Goal: Task Accomplishment & Management: Manage account settings

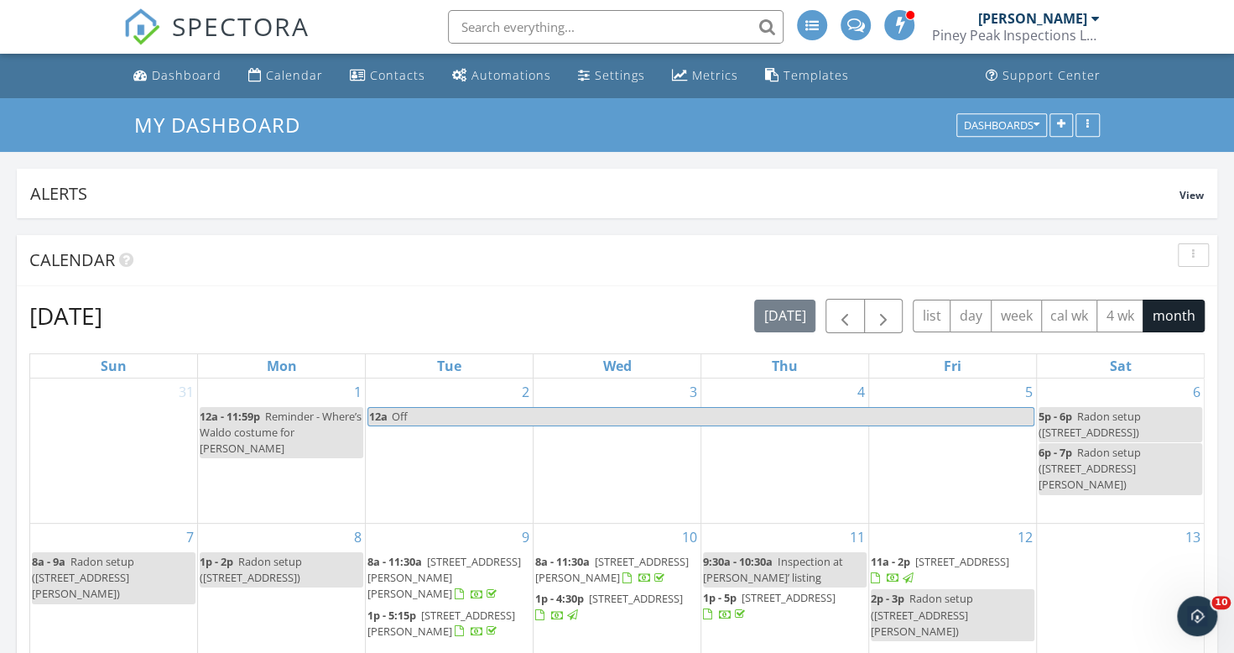
click at [595, 76] on div "Settings" at bounding box center [620, 75] width 50 height 16
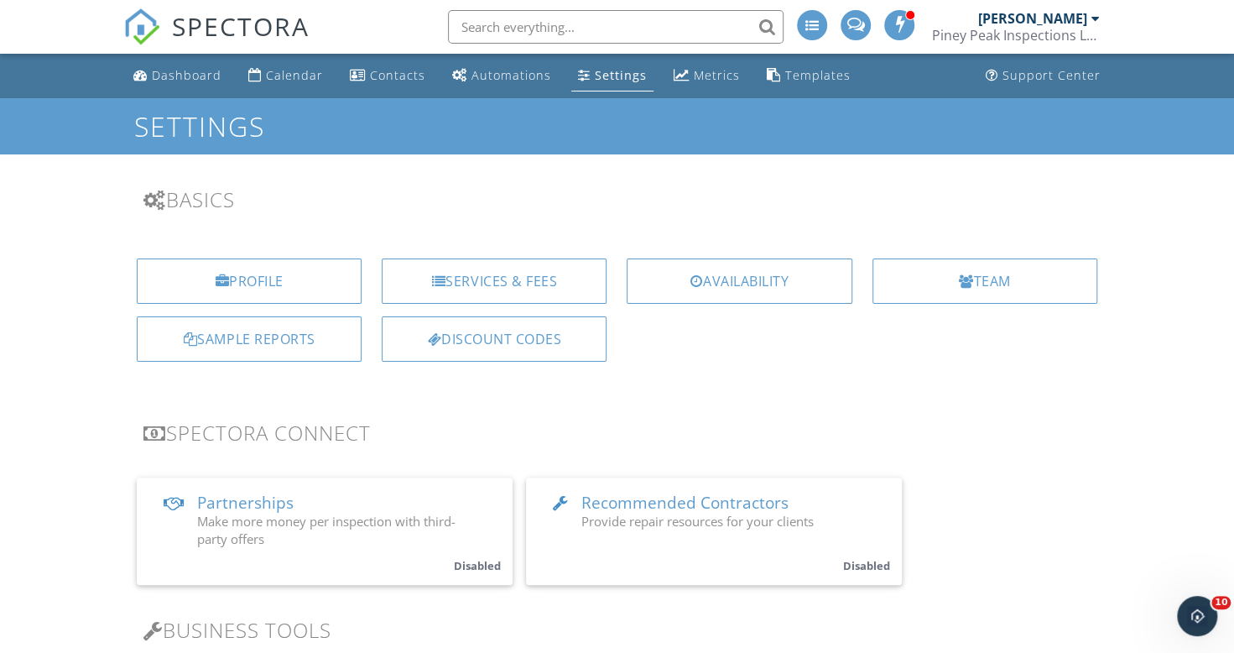
click at [451, 290] on div "Services & Fees" at bounding box center [494, 280] width 225 height 45
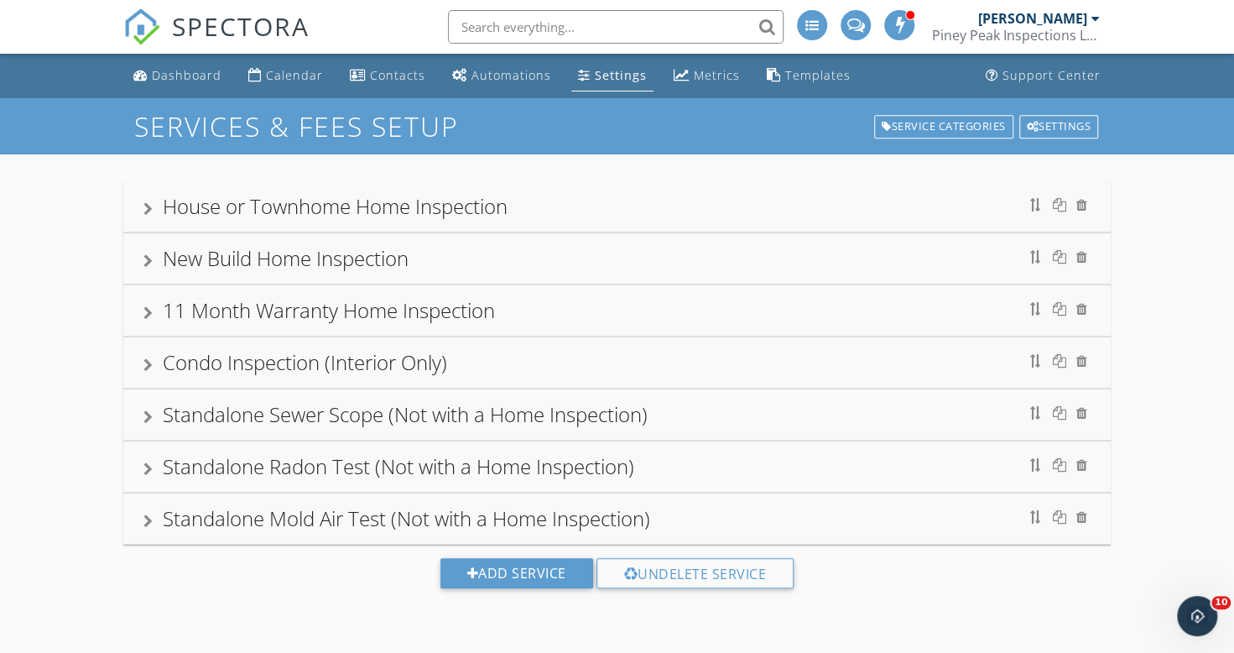
click at [228, 212] on div "House or Townhome Home Inspection" at bounding box center [335, 206] width 345 height 28
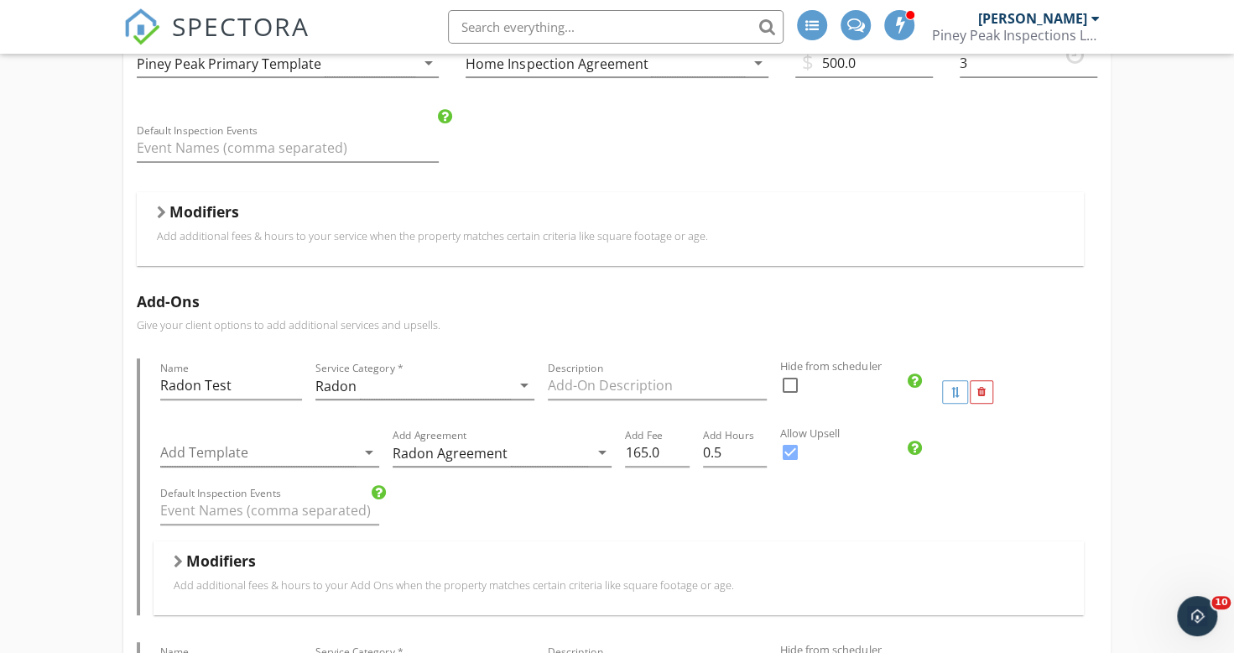
scroll to position [462, 0]
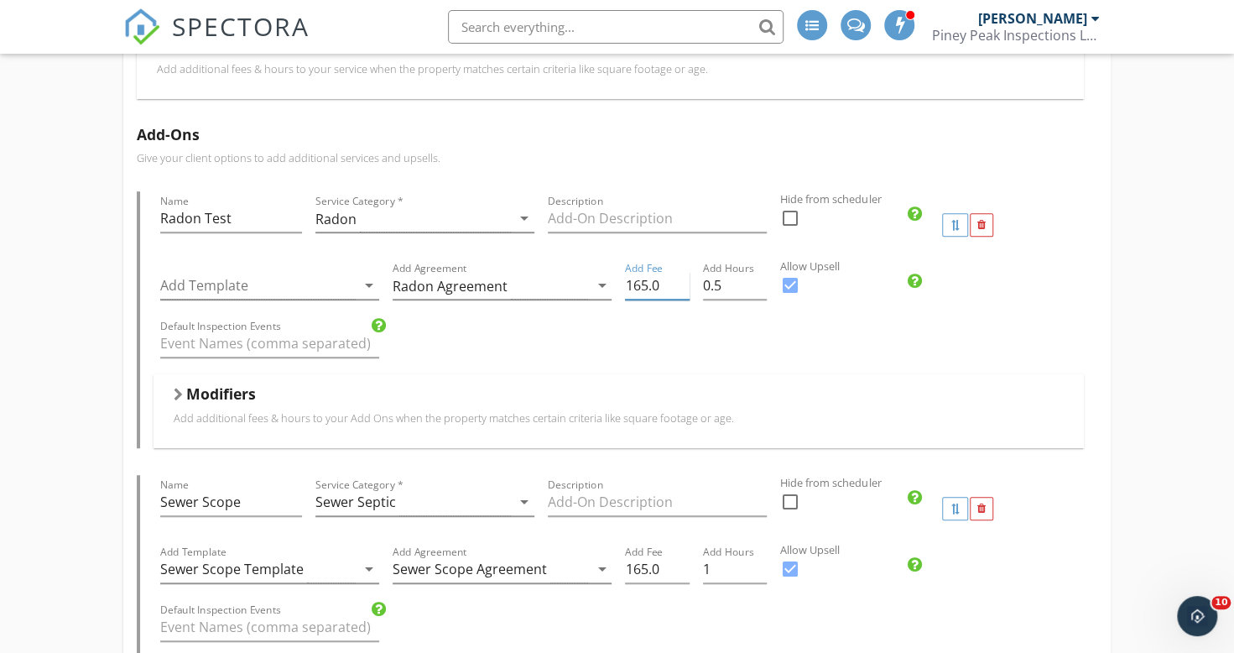
click at [648, 284] on input "165.0" at bounding box center [657, 286] width 64 height 28
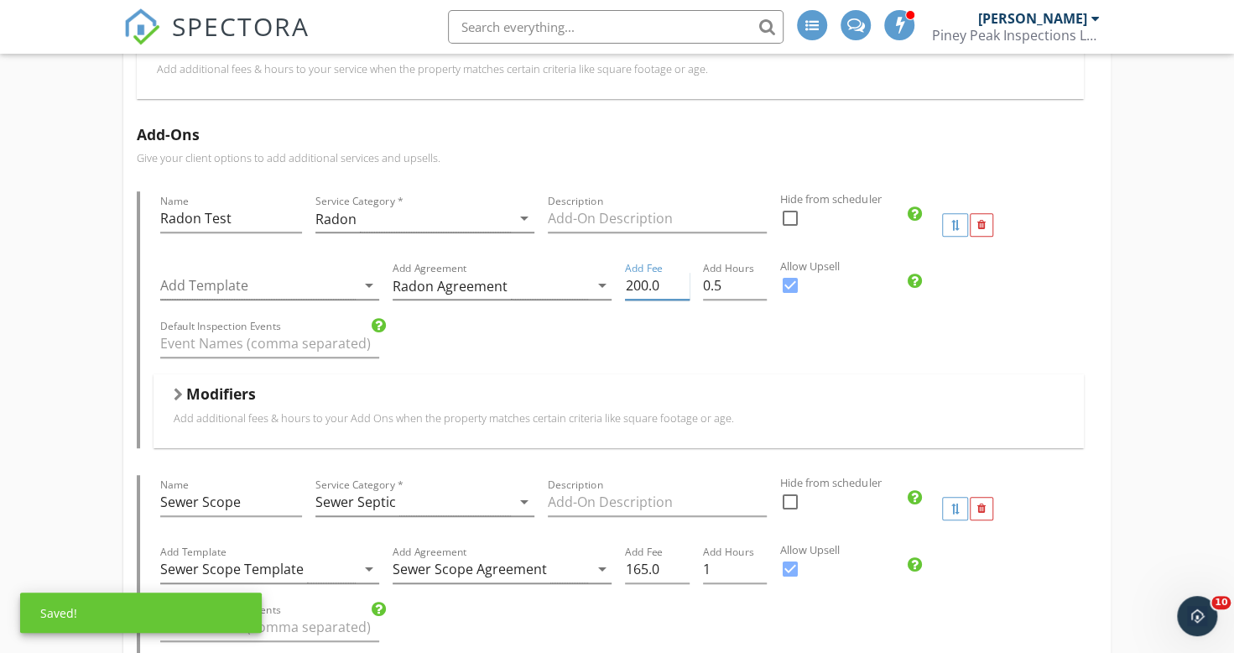
type input "200.0"
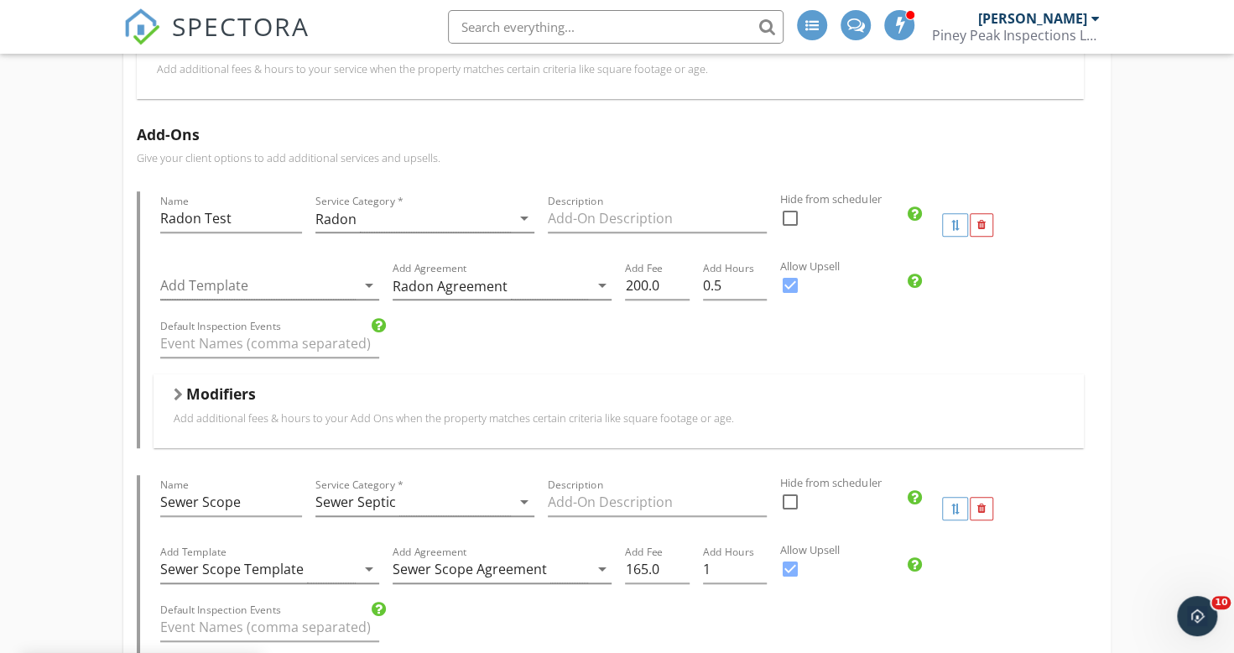
click at [651, 326] on div "Default Inspection Events" at bounding box center [619, 345] width 931 height 58
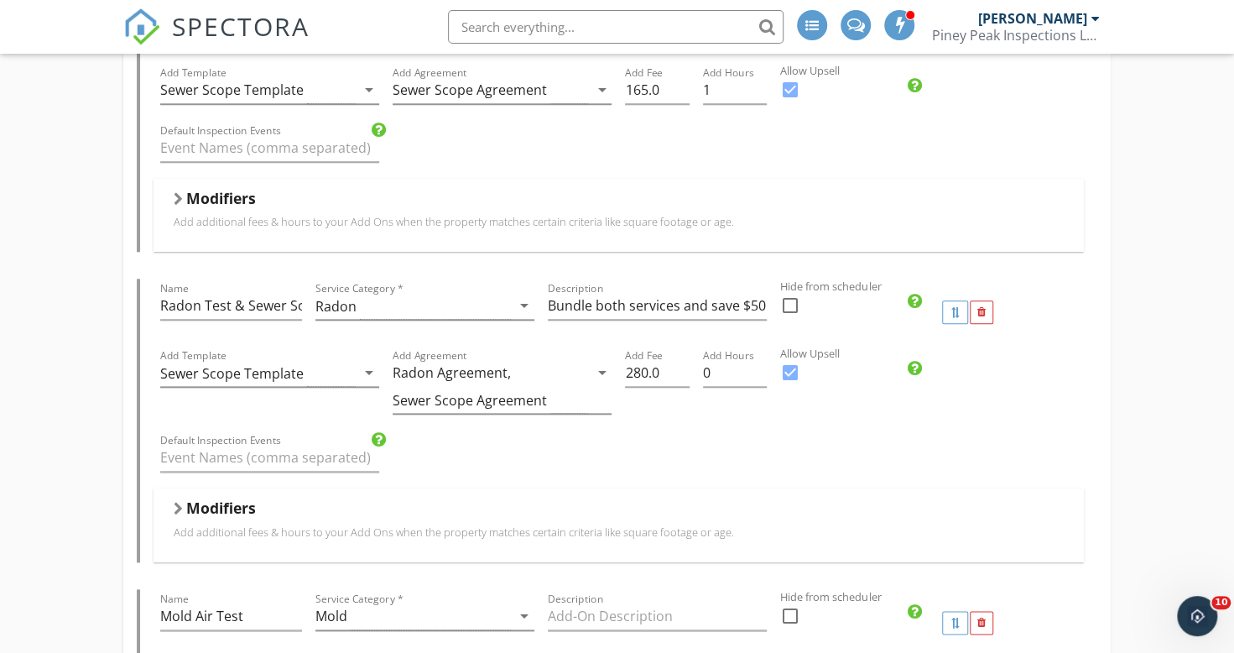
scroll to position [940, 0]
click at [646, 371] on input "280.0" at bounding box center [657, 374] width 64 height 28
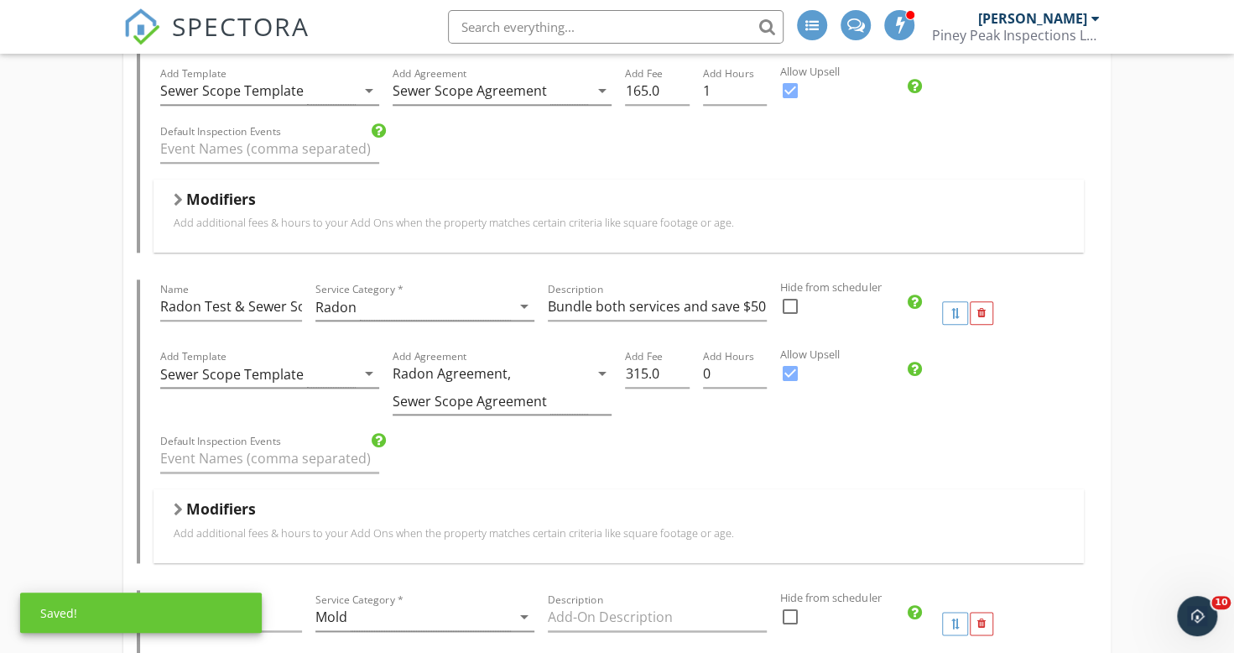
click at [787, 448] on div "Default Inspection Events" at bounding box center [619, 460] width 931 height 58
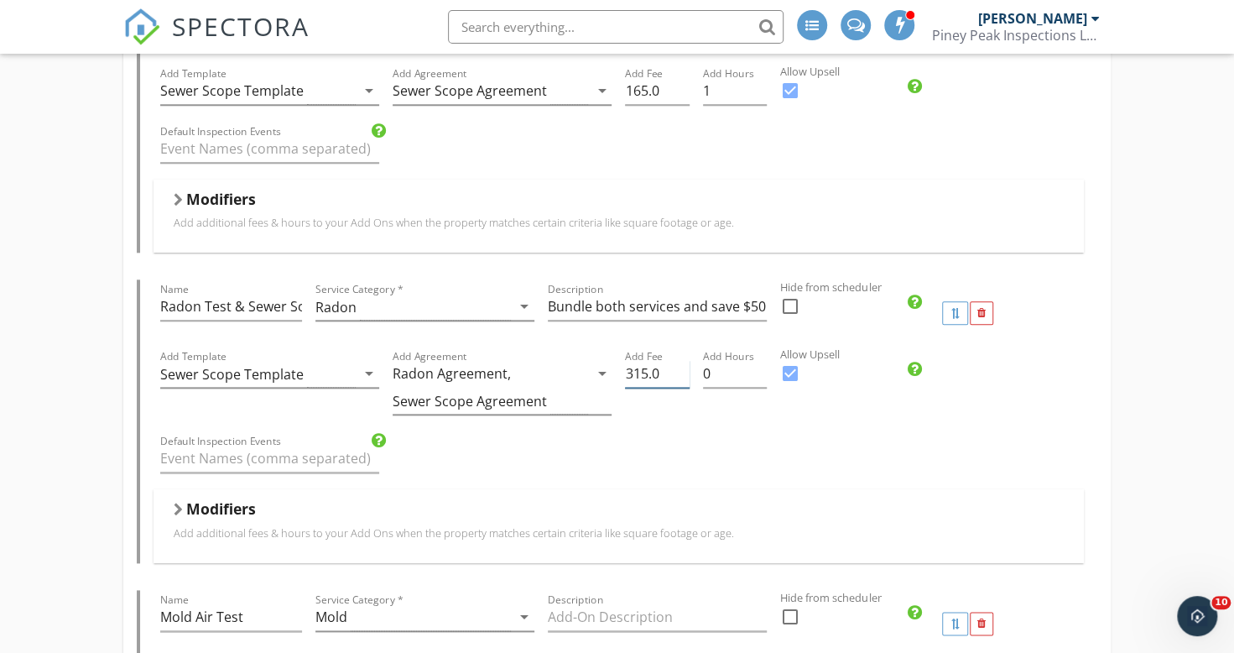
click at [646, 370] on input "315.0" at bounding box center [657, 374] width 64 height 28
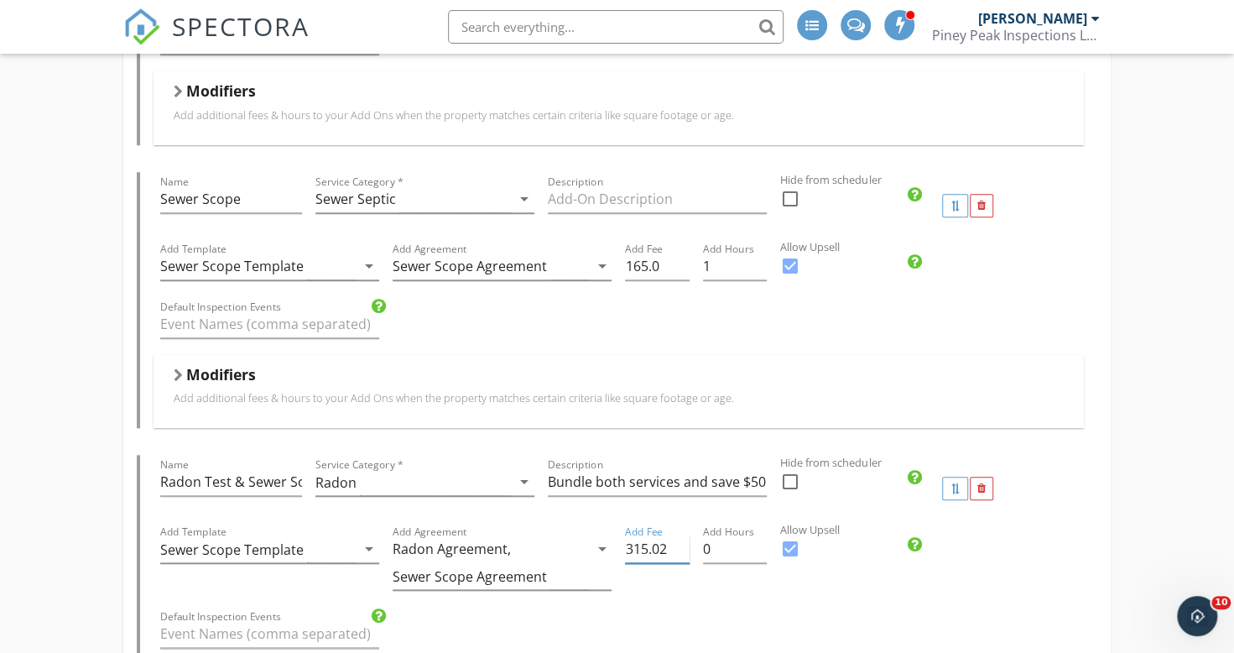
scroll to position [764, 0]
type input "315.02"
click at [644, 265] on input "165.0" at bounding box center [657, 267] width 64 height 28
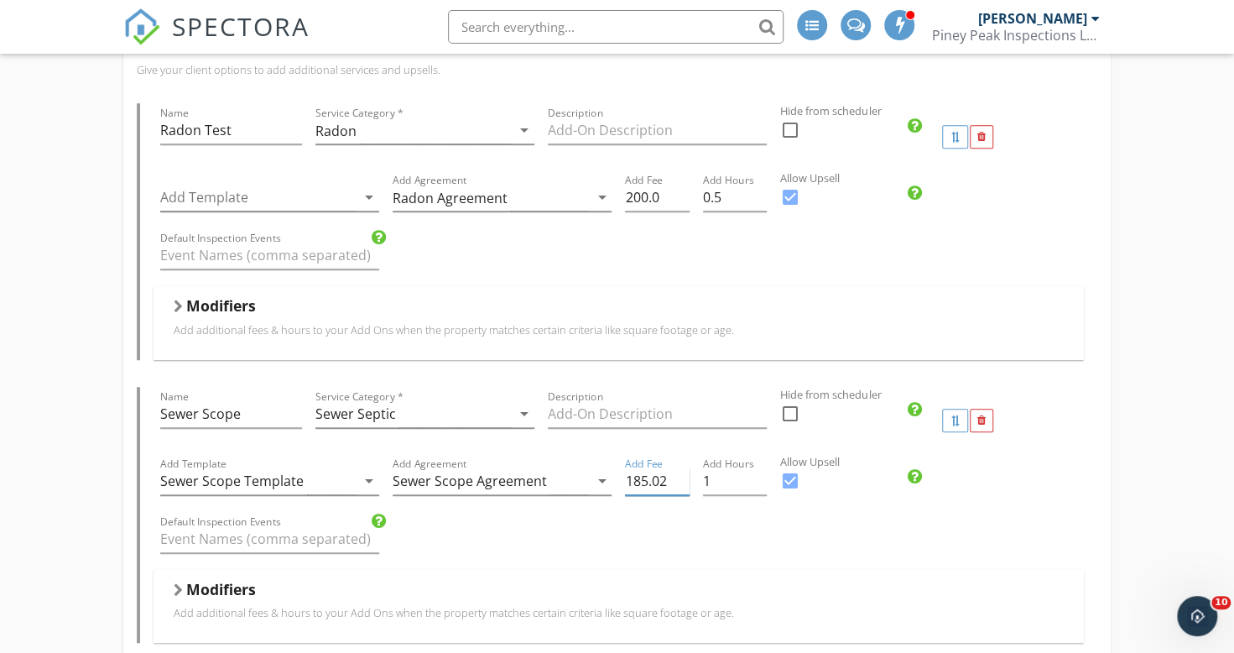
scroll to position [553, 0]
type input "185.00"
click at [1054, 511] on div "Default Inspection Events" at bounding box center [619, 538] width 931 height 58
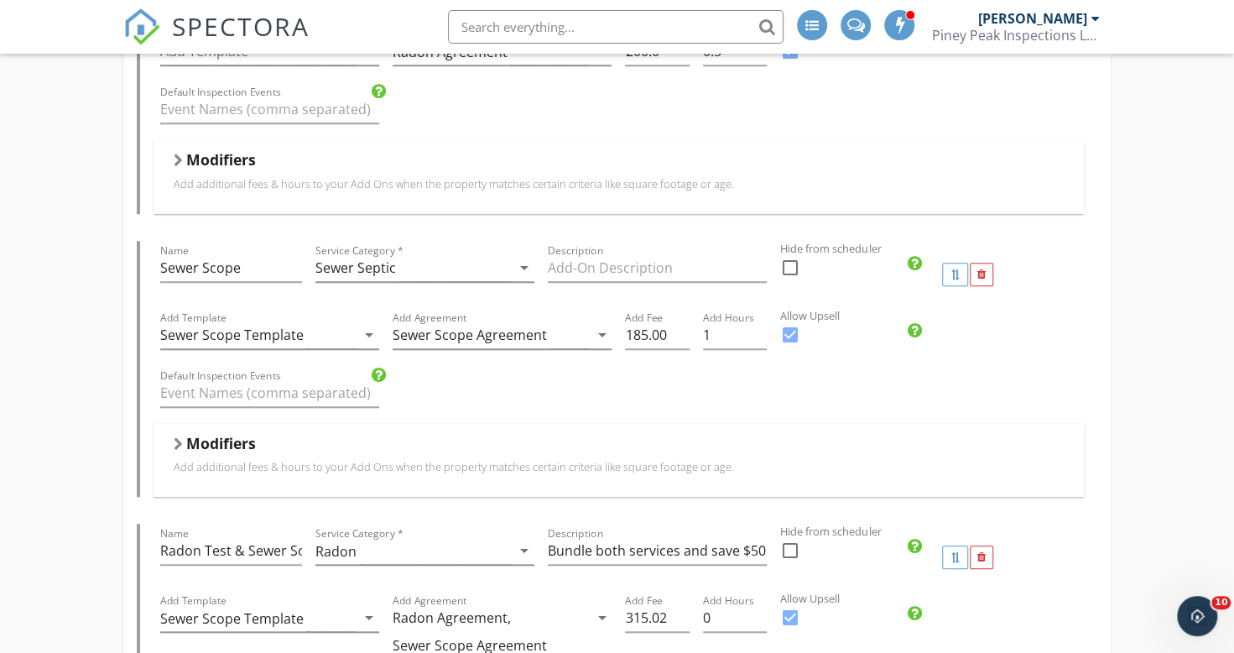
scroll to position [905, 0]
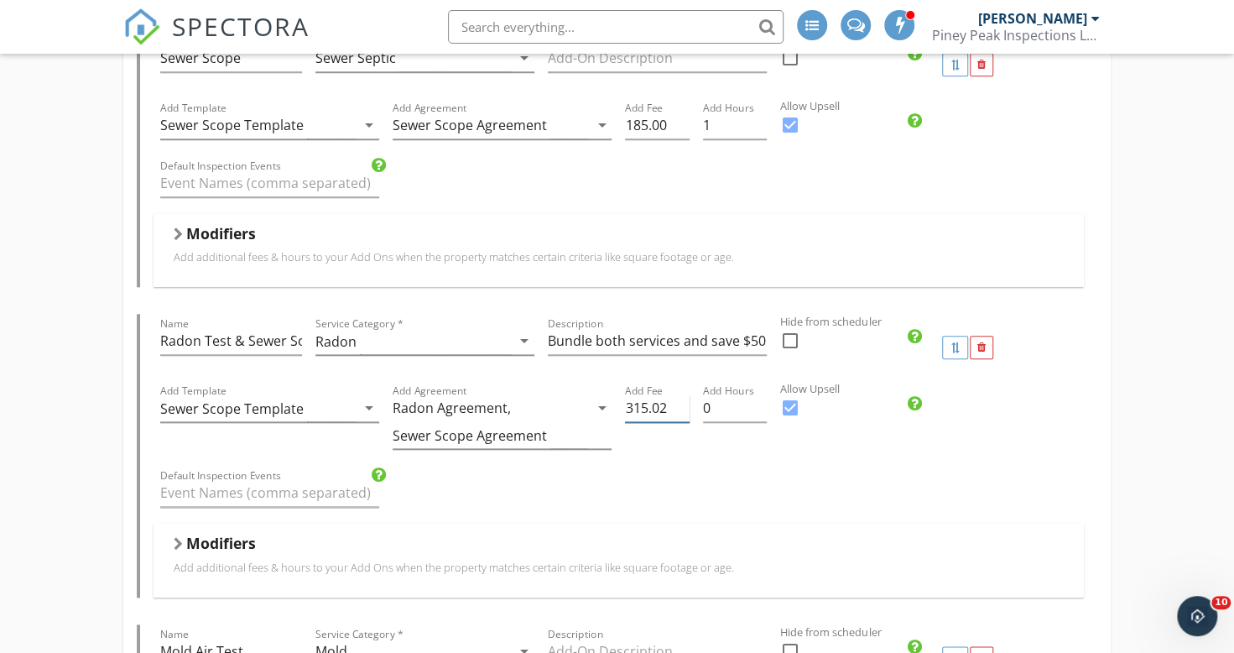
click at [668, 408] on input "315.02" at bounding box center [657, 408] width 64 height 28
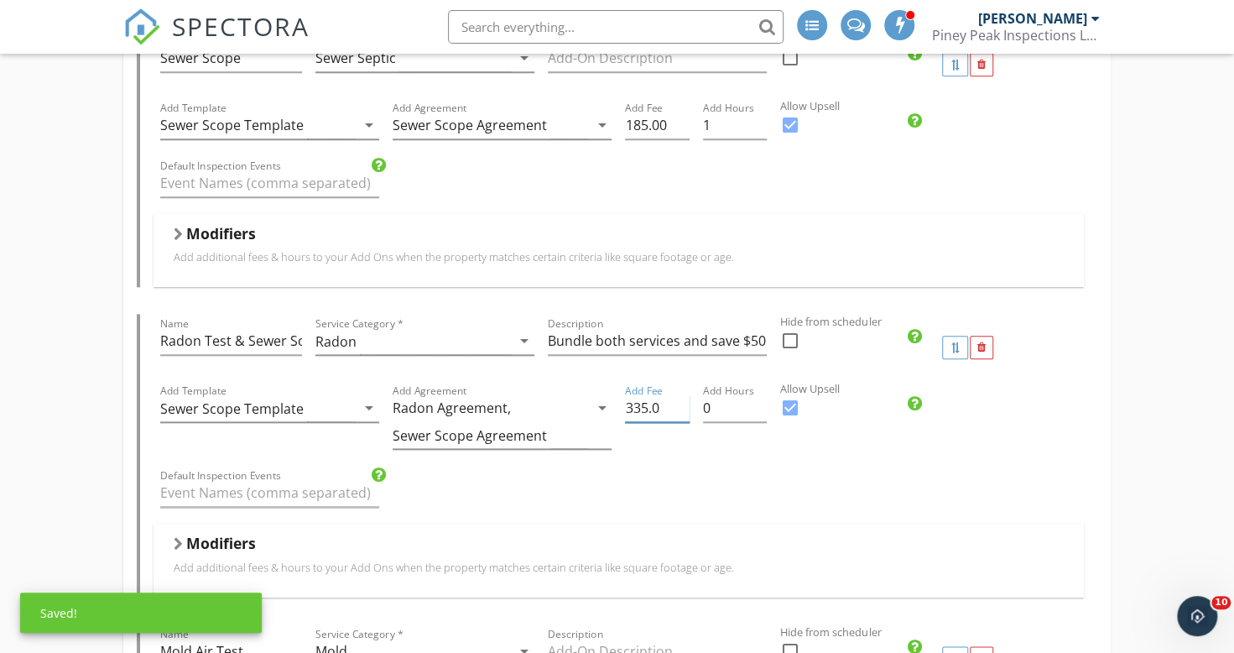
type input "335.0"
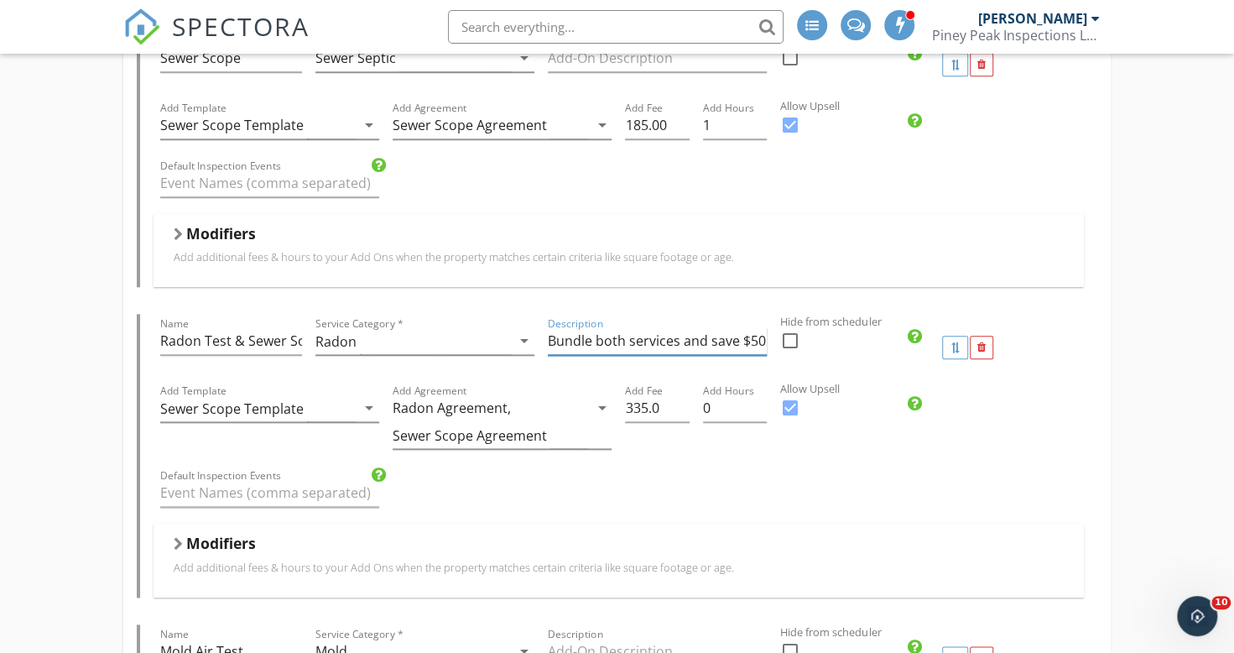
click at [758, 339] on input "Bundle both services and save $50" at bounding box center [657, 341] width 219 height 28
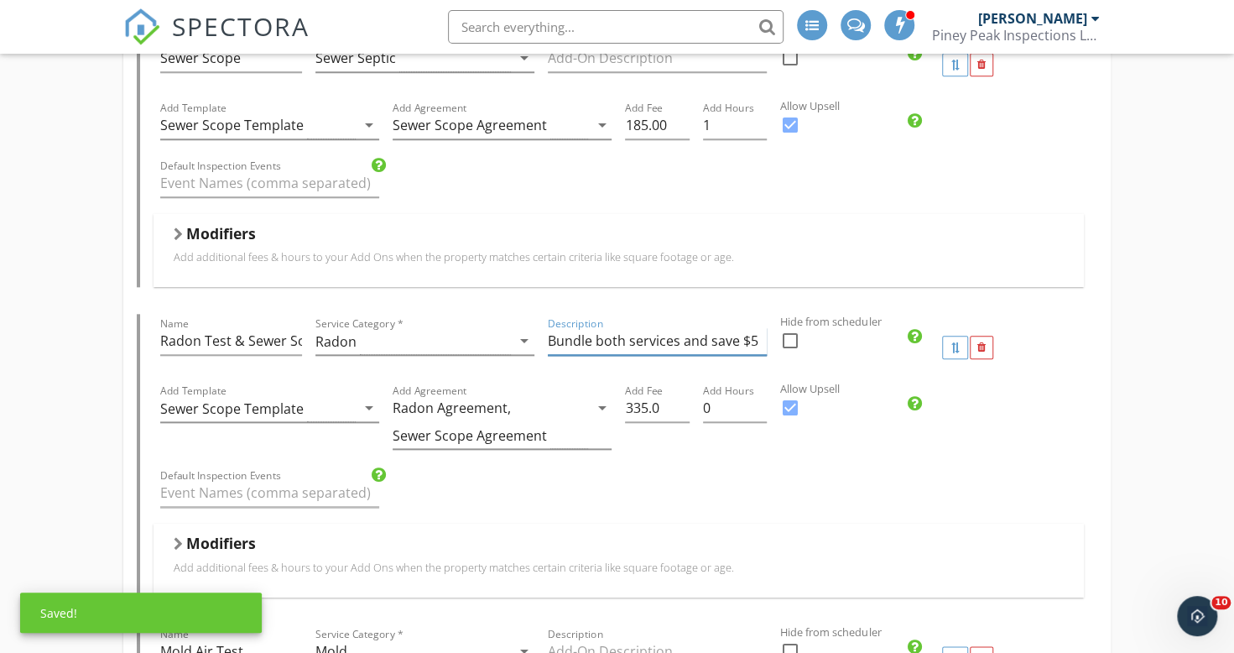
type input "Bundle both services and save $50"
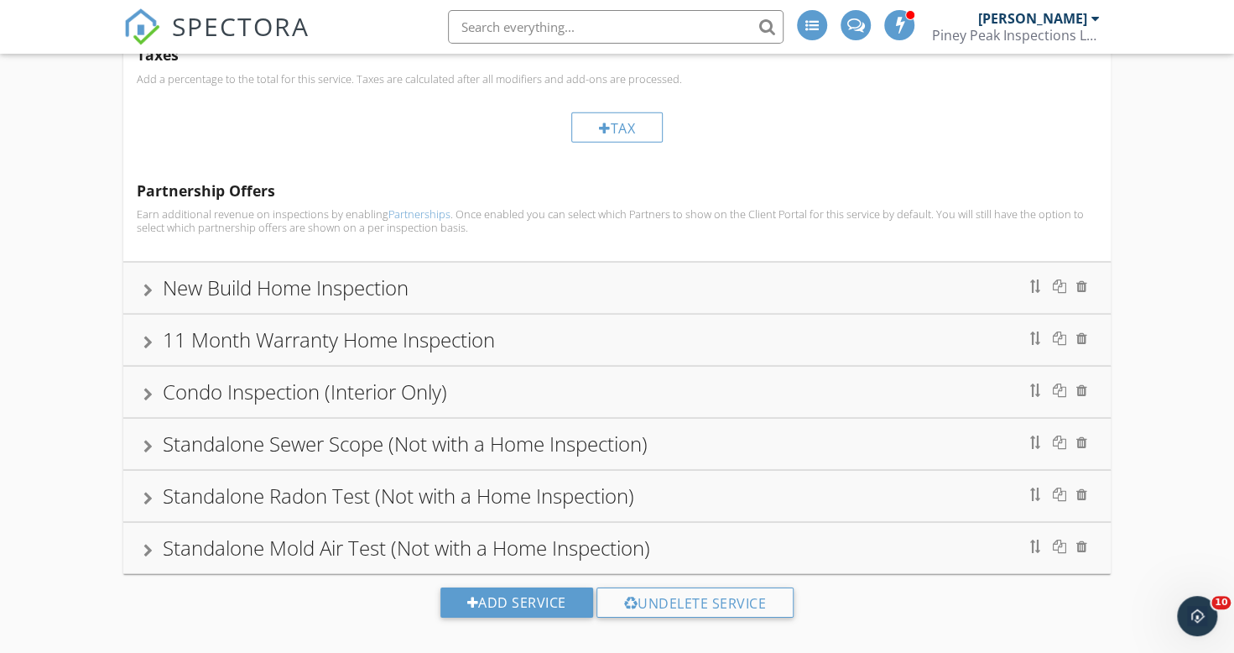
scroll to position [3022, 0]
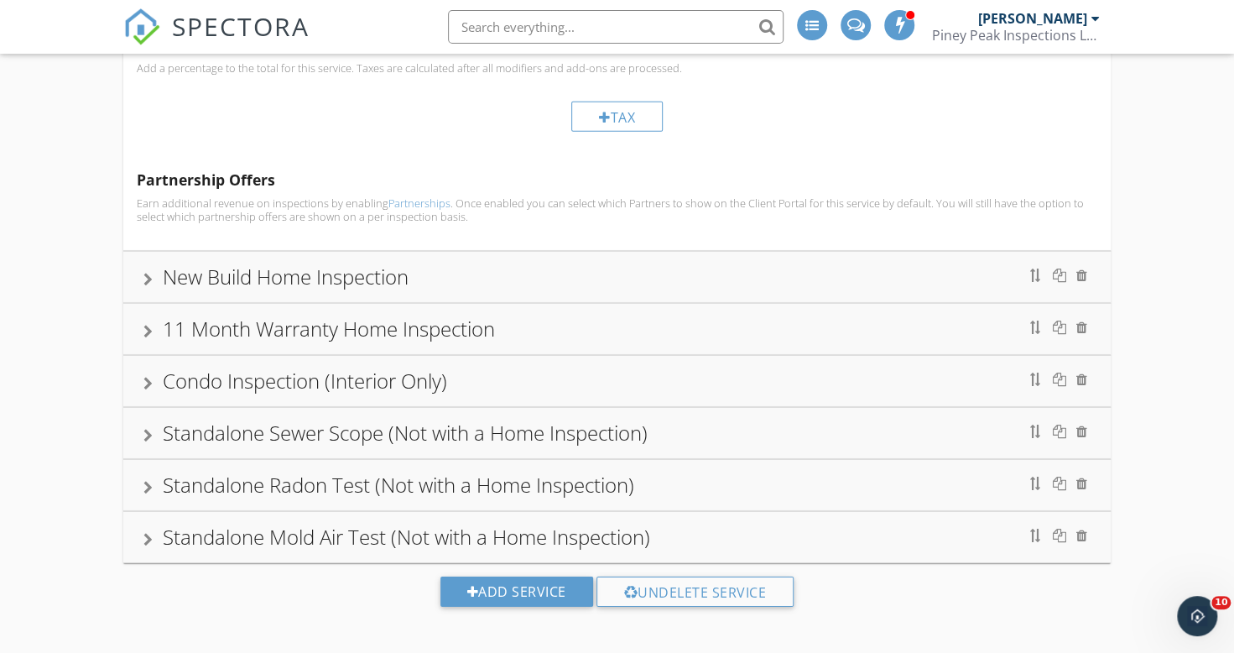
click at [152, 273] on div at bounding box center [147, 279] width 9 height 13
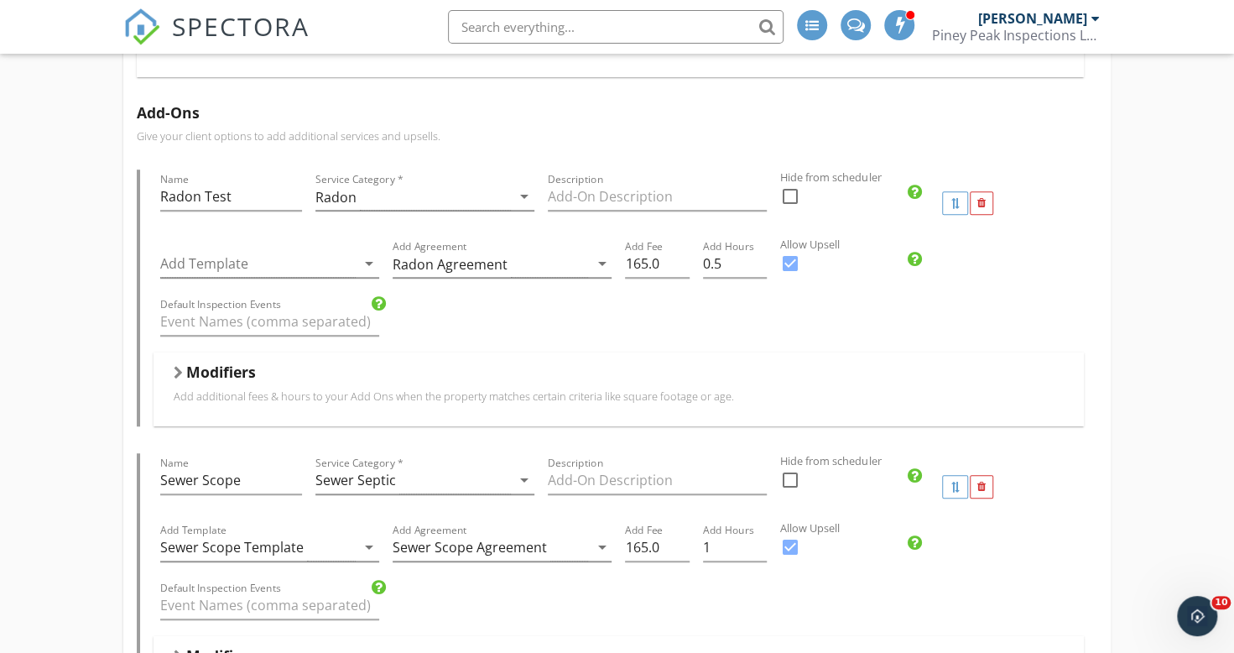
scroll to position [558, 0]
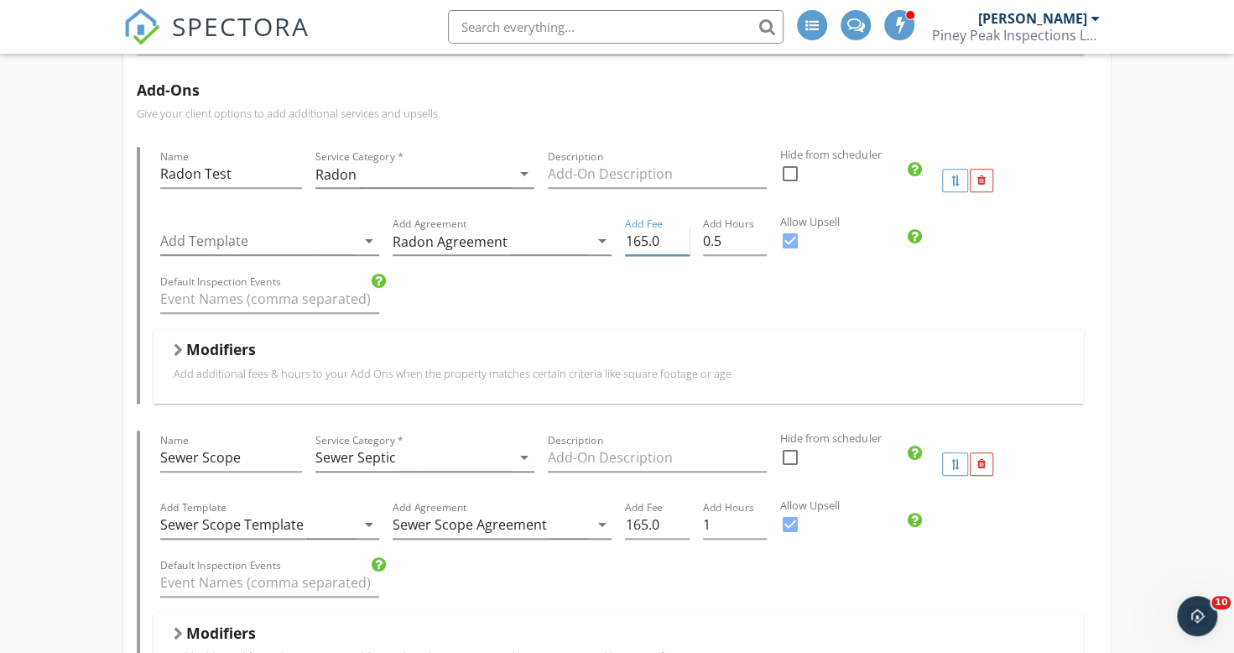
click at [639, 240] on input "165.0" at bounding box center [657, 241] width 64 height 28
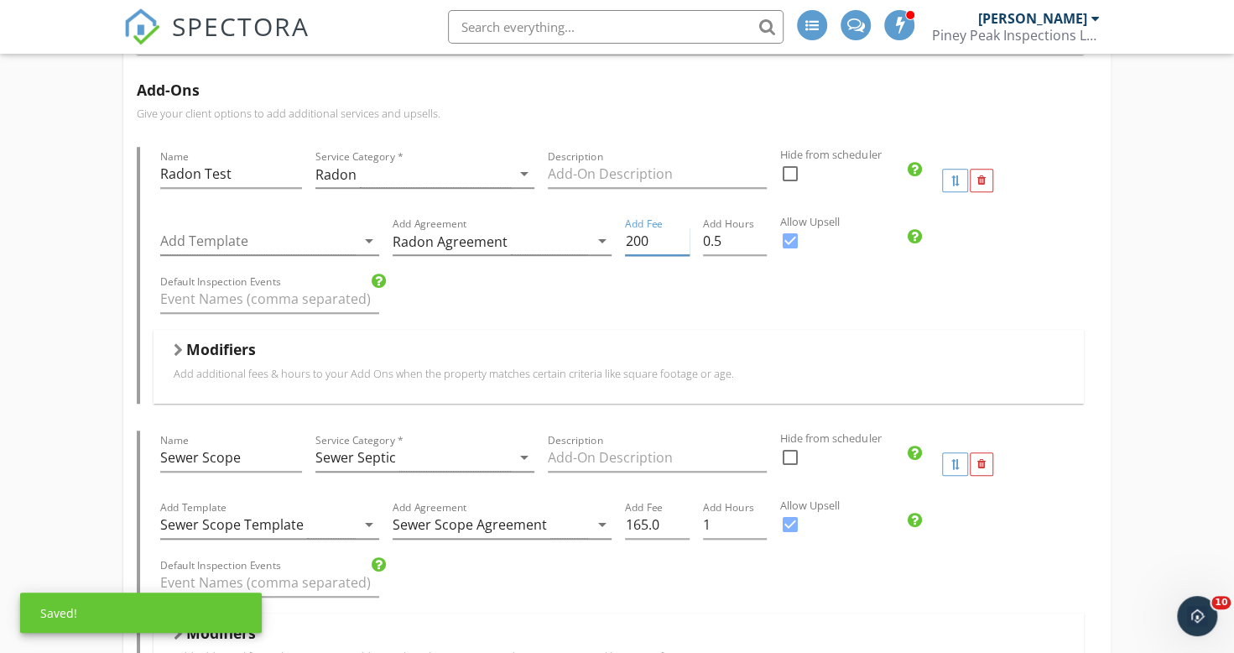
type input "200"
click at [832, 286] on div "Default Inspection Events" at bounding box center [619, 301] width 931 height 58
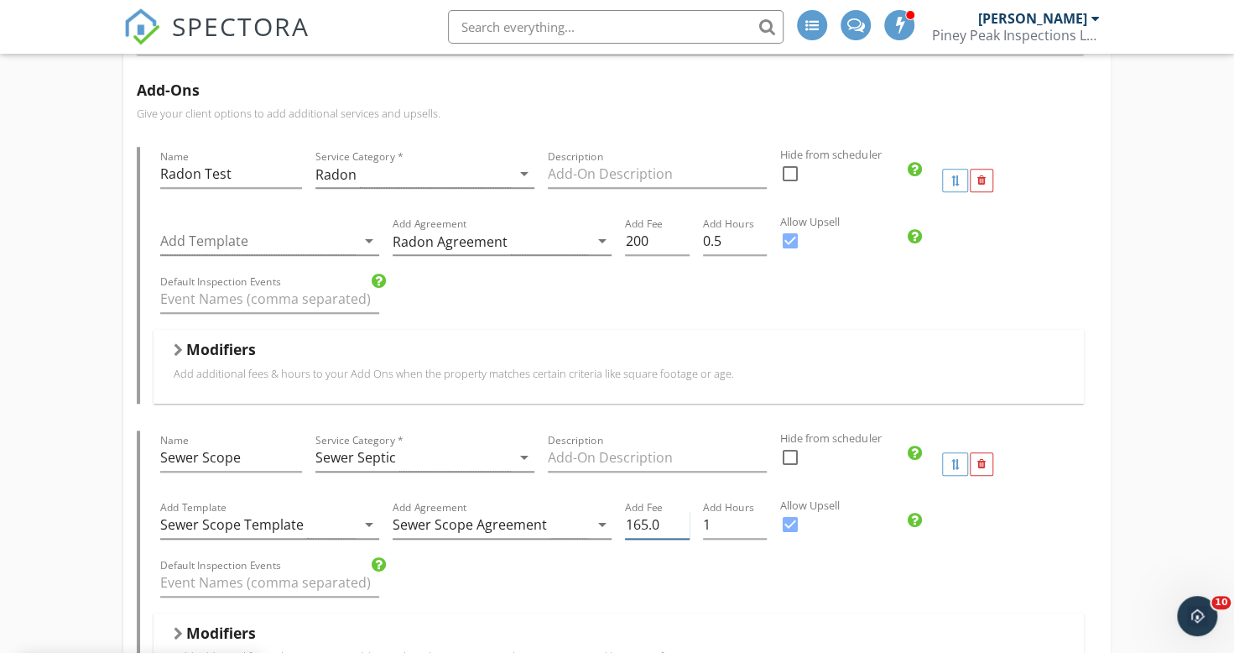
click at [644, 530] on input "165.0" at bounding box center [657, 525] width 64 height 28
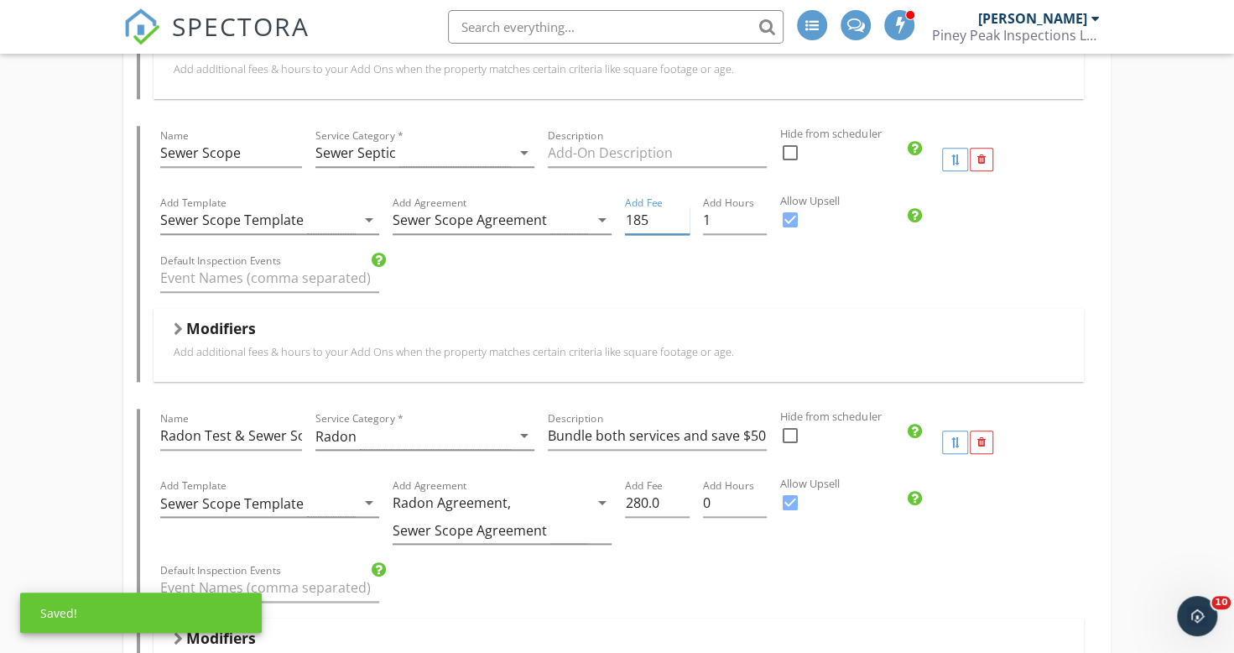
scroll to position [863, 0]
type input "185"
click at [634, 497] on input "280.0" at bounding box center [657, 502] width 64 height 28
type input "335"
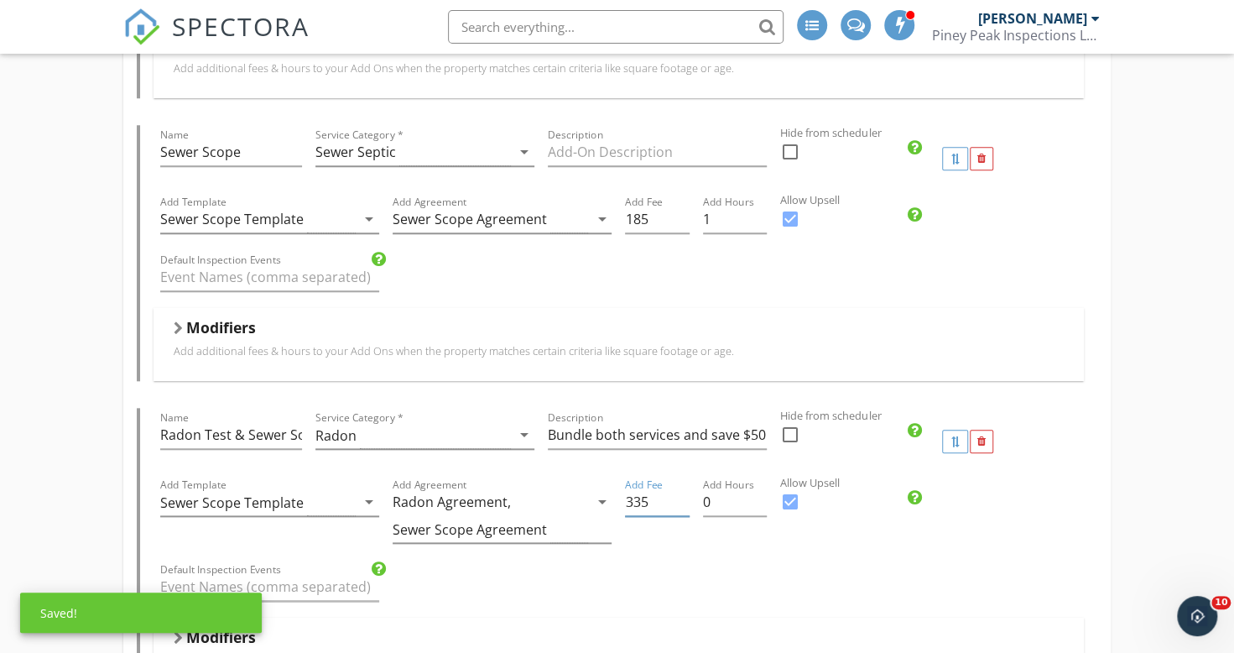
click at [676, 560] on div "Default Inspection Events" at bounding box center [619, 589] width 931 height 58
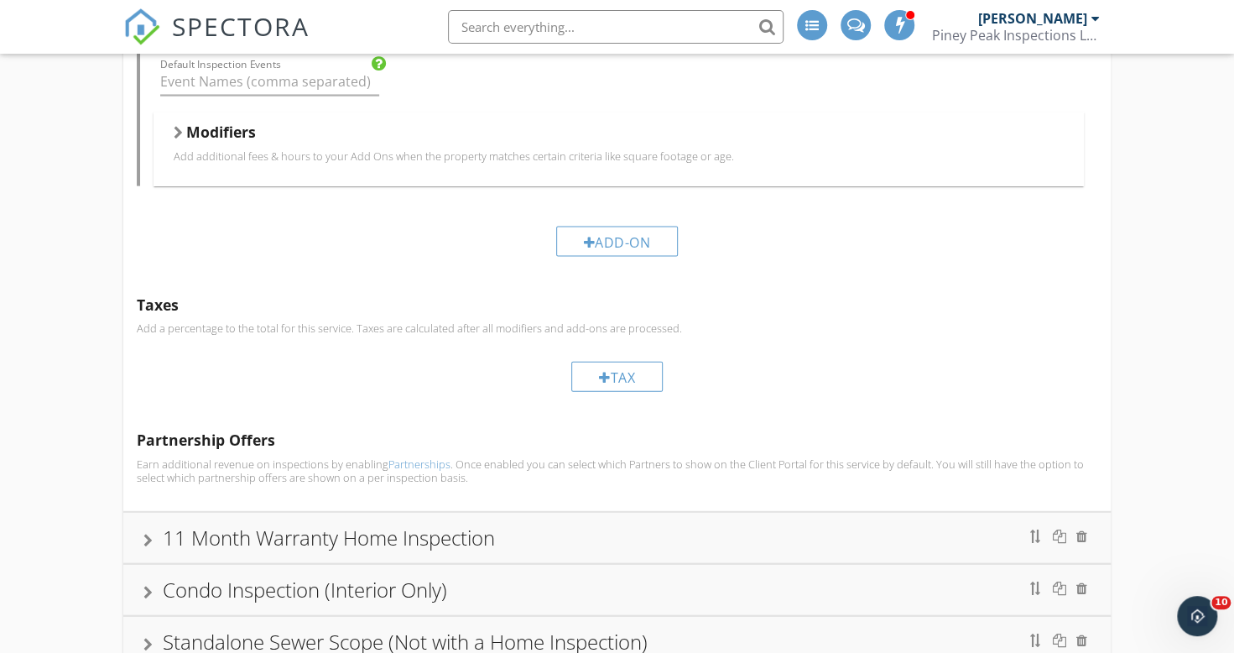
scroll to position [2173, 0]
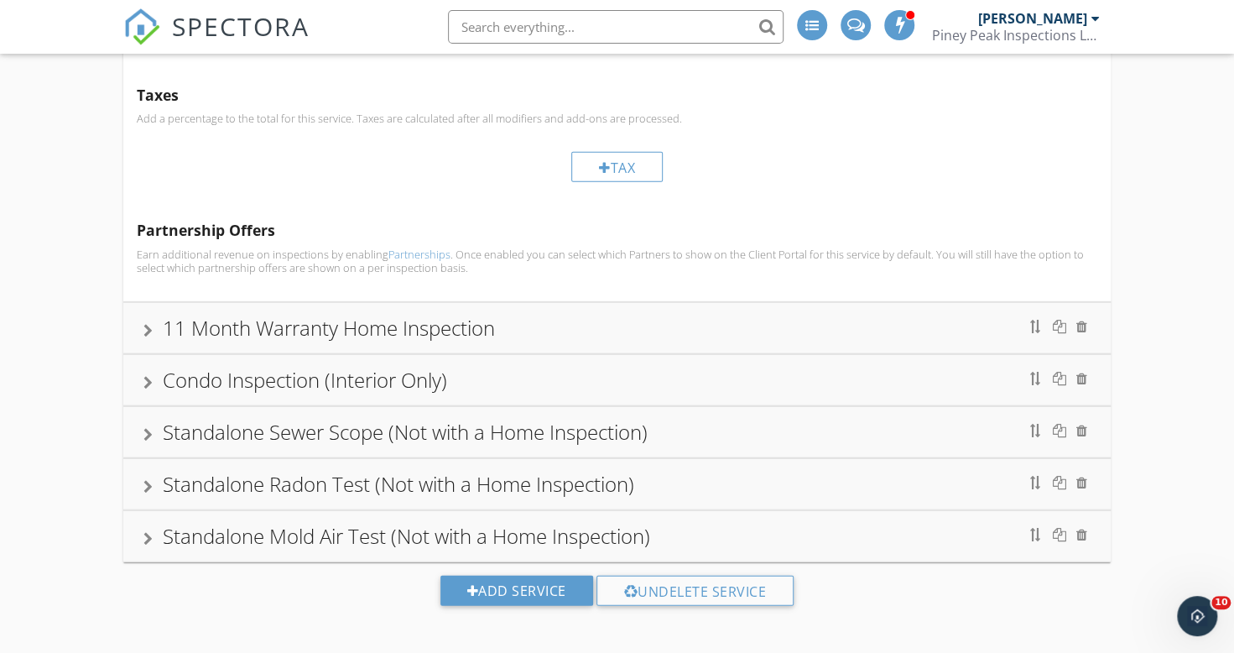
click at [145, 324] on div at bounding box center [147, 330] width 9 height 13
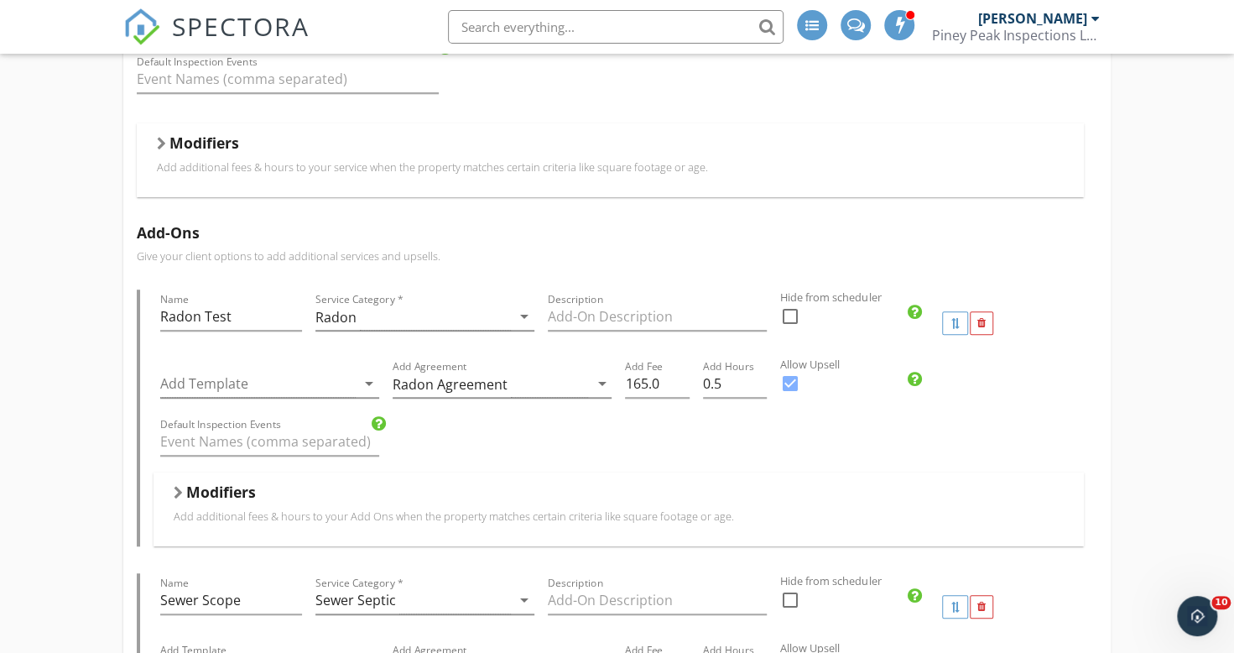
scroll to position [467, 0]
click at [636, 378] on input "165.0" at bounding box center [657, 385] width 64 height 28
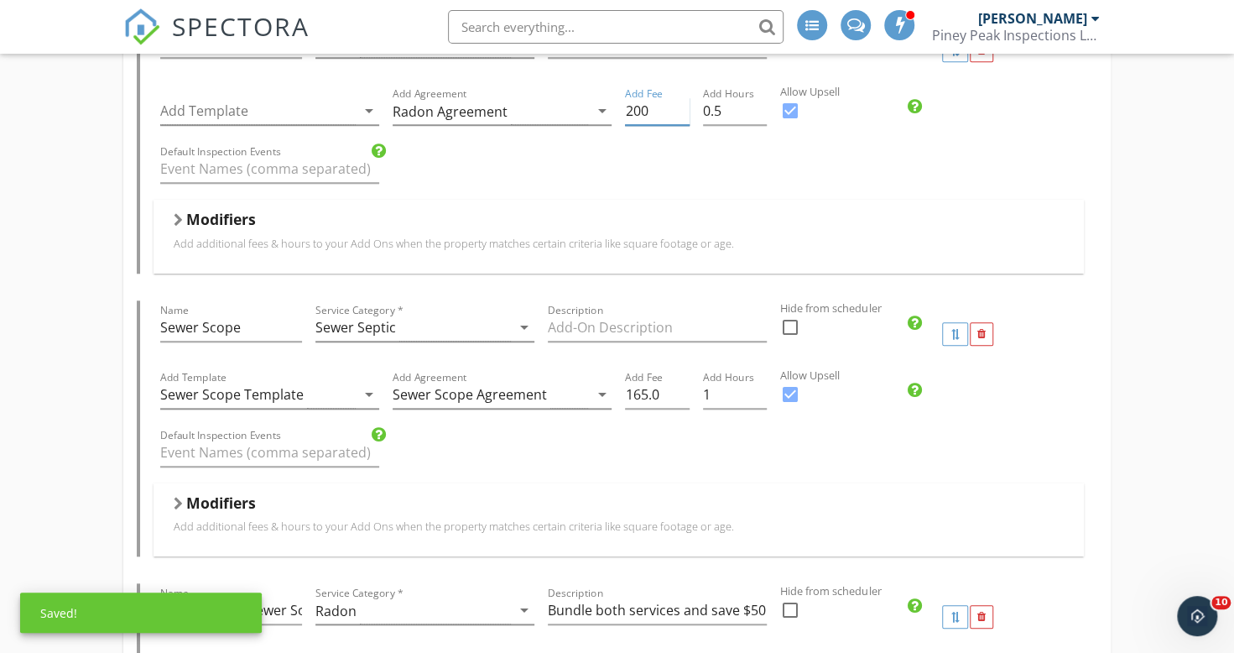
scroll to position [743, 0]
type input "200"
click at [636, 391] on input "165.0" at bounding box center [657, 392] width 64 height 28
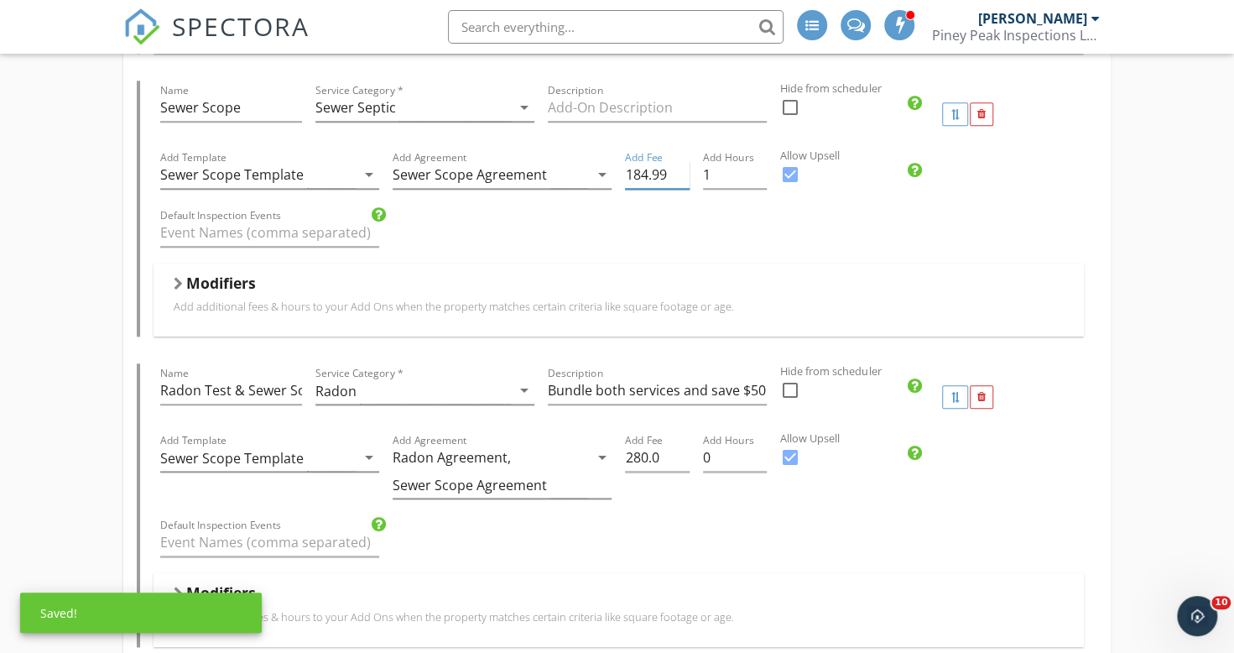
scroll to position [961, 0]
type input "184.99"
click at [635, 449] on input "280.0" at bounding box center [657, 457] width 64 height 28
type input "335"
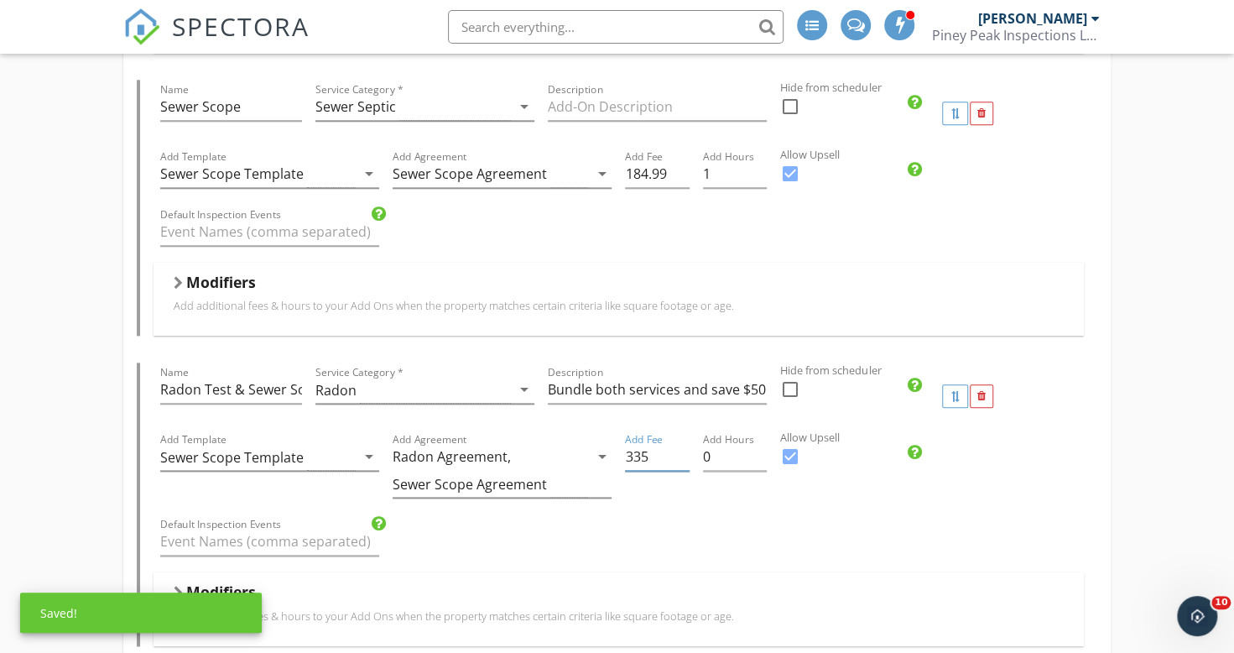
click at [747, 520] on div "Default Inspection Events" at bounding box center [619, 543] width 931 height 58
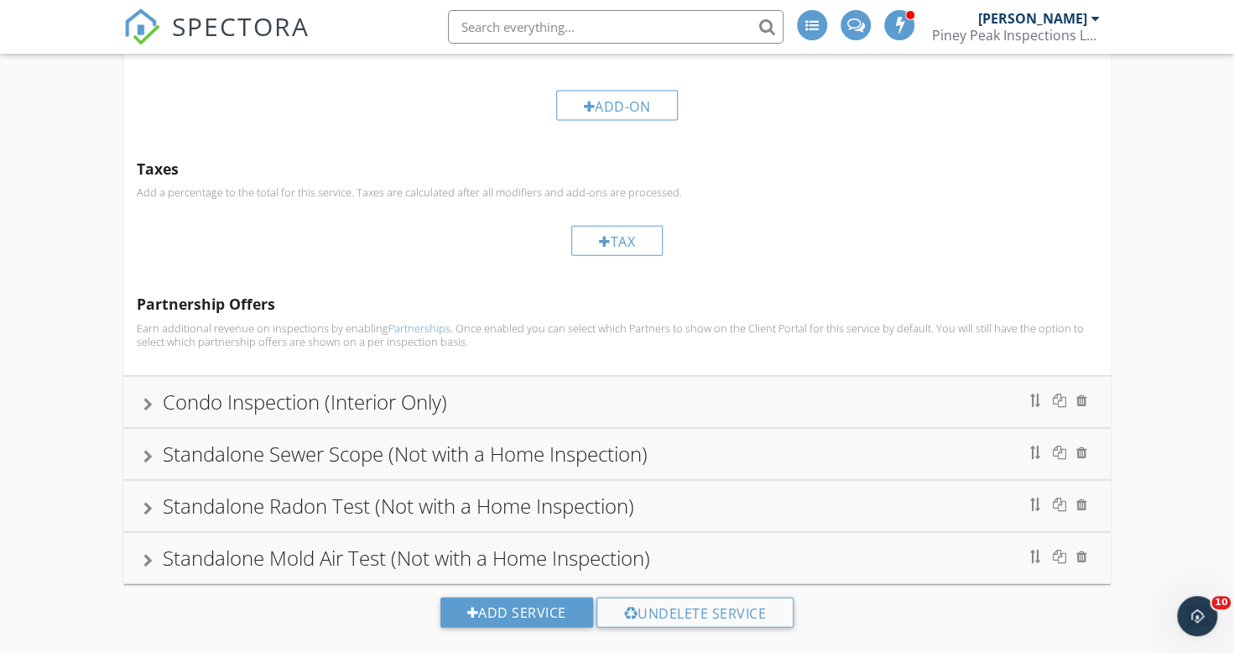
scroll to position [2153, 0]
click at [168, 388] on div "Condo Inspection (Interior Only)" at bounding box center [305, 400] width 284 height 28
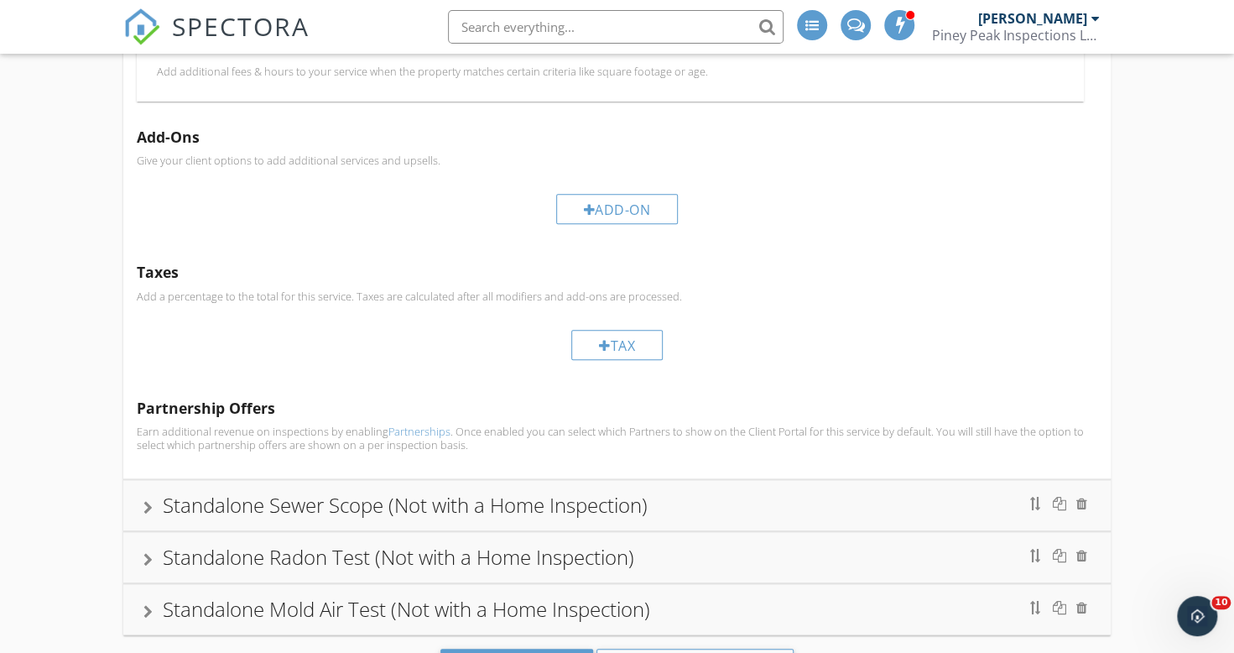
scroll to position [689, 0]
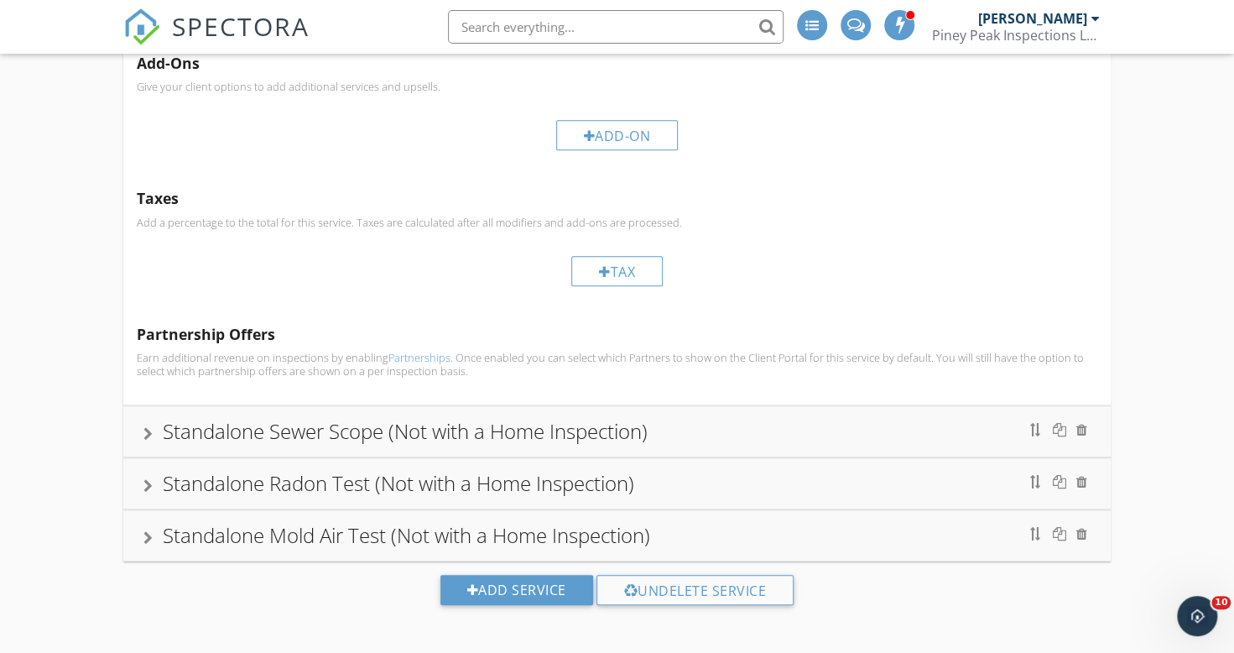
click at [144, 479] on div at bounding box center [147, 485] width 9 height 13
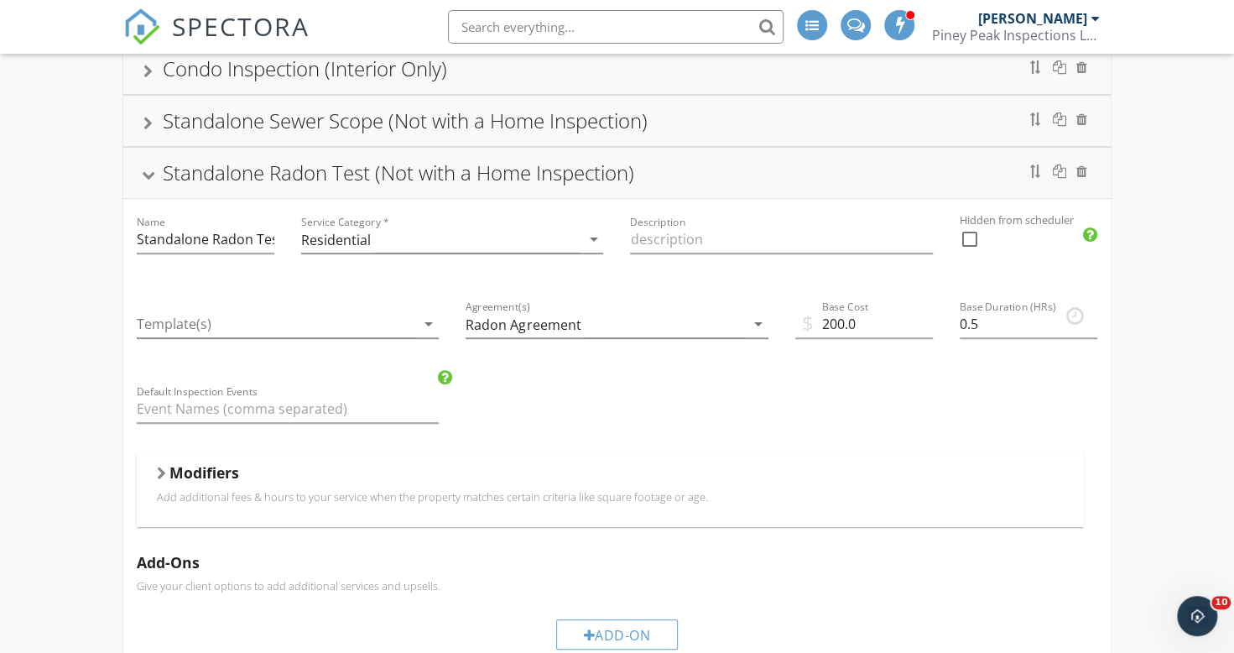
scroll to position [279, 0]
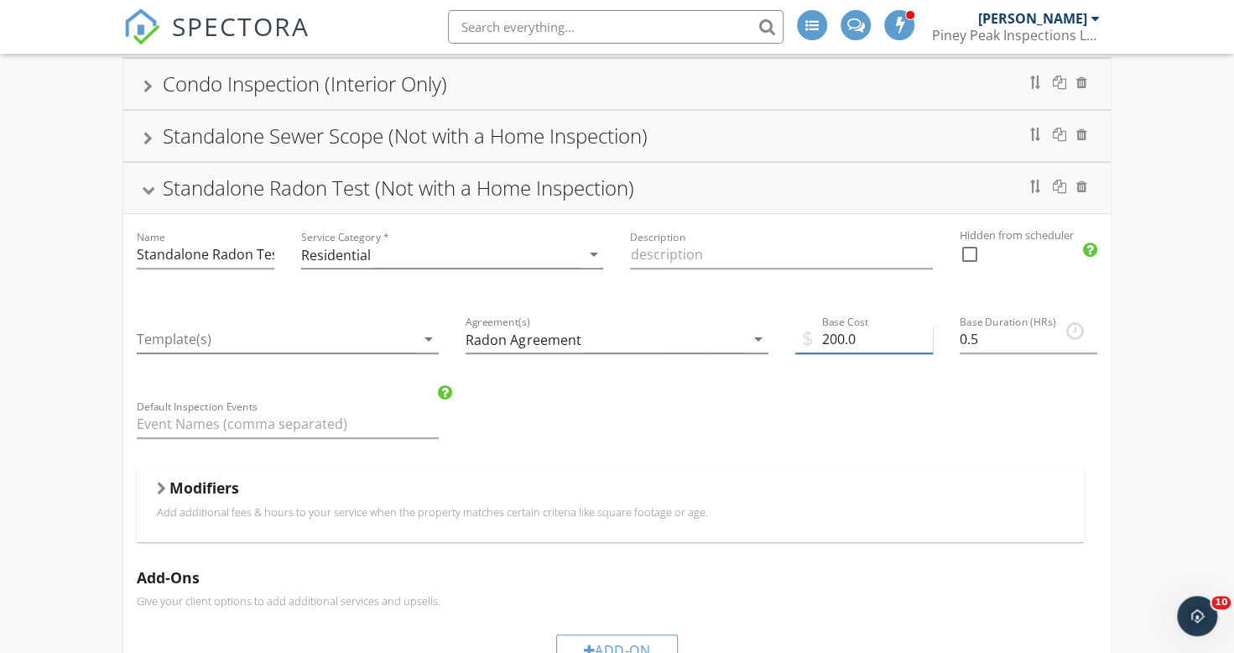
click at [833, 337] on input "200.0" at bounding box center [865, 340] width 138 height 28
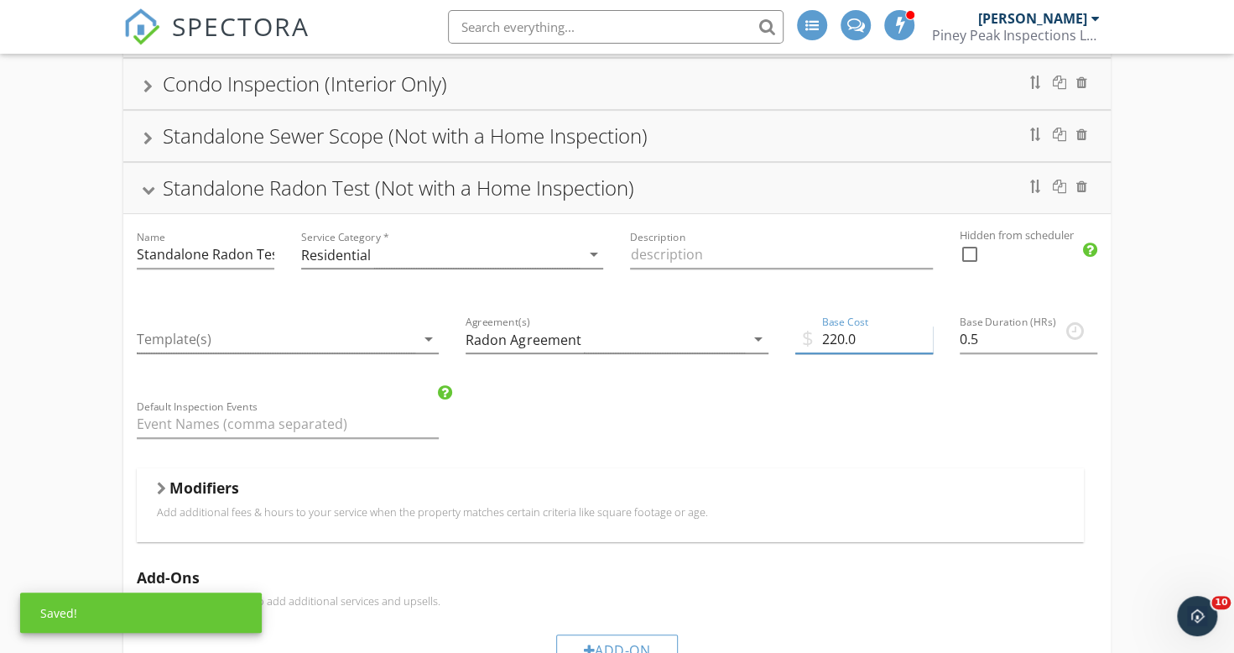
type input "220.0"
click at [799, 408] on div "Name Standalone Radon Test (Not with a Home Inspection) Service Category * Resi…" at bounding box center [617, 566] width 988 height 705
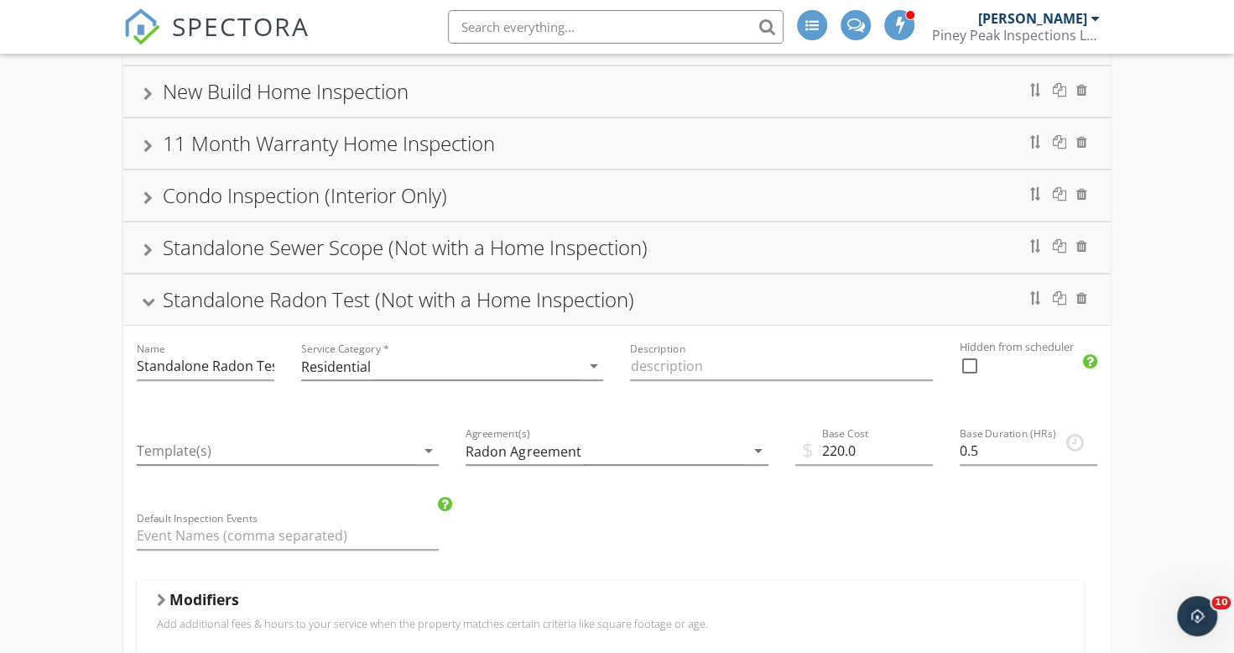
scroll to position [166, 0]
click at [260, 237] on div "Standalone Sewer Scope (Not with a Home Inspection)" at bounding box center [405, 248] width 485 height 28
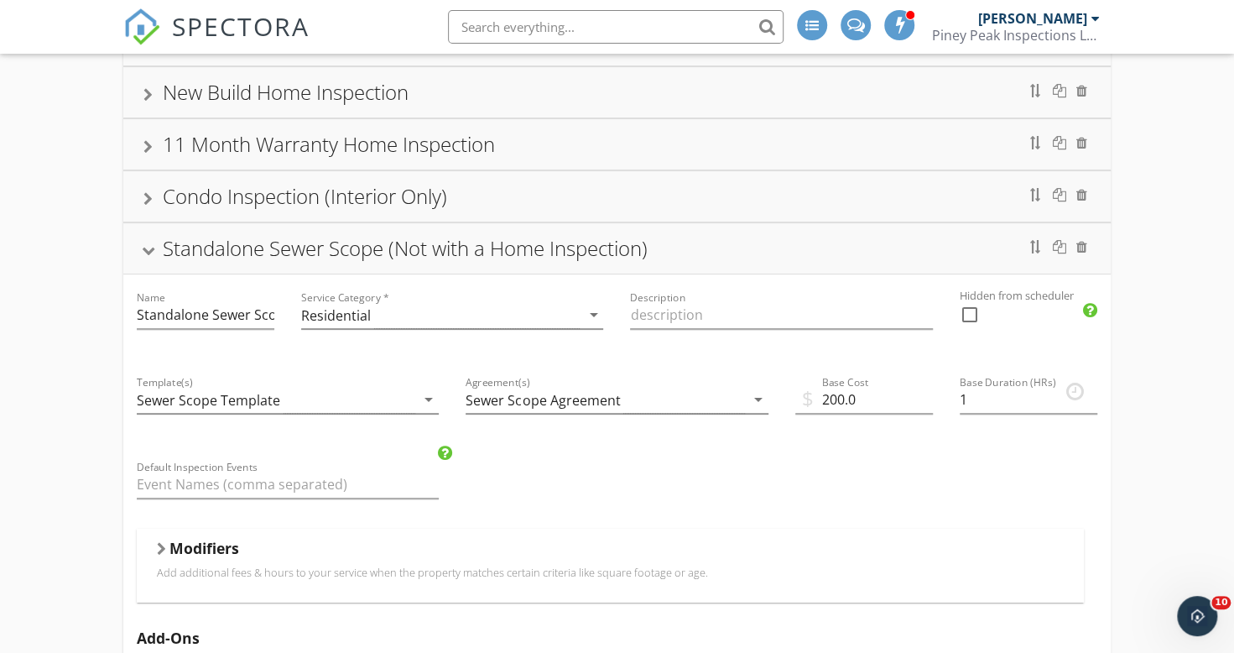
click at [1176, 395] on div "House or Townhome Home Inspection Name House or Townhome Home Inspection Servic…" at bounding box center [617, 584] width 1234 height 1192
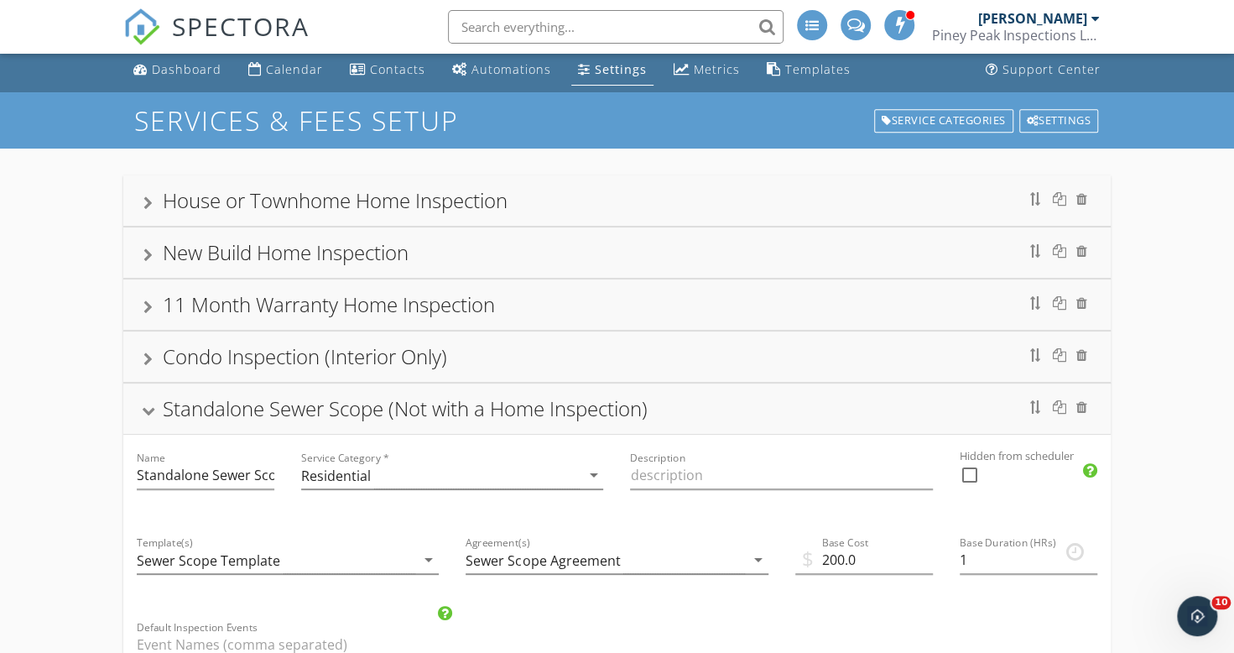
scroll to position [0, 0]
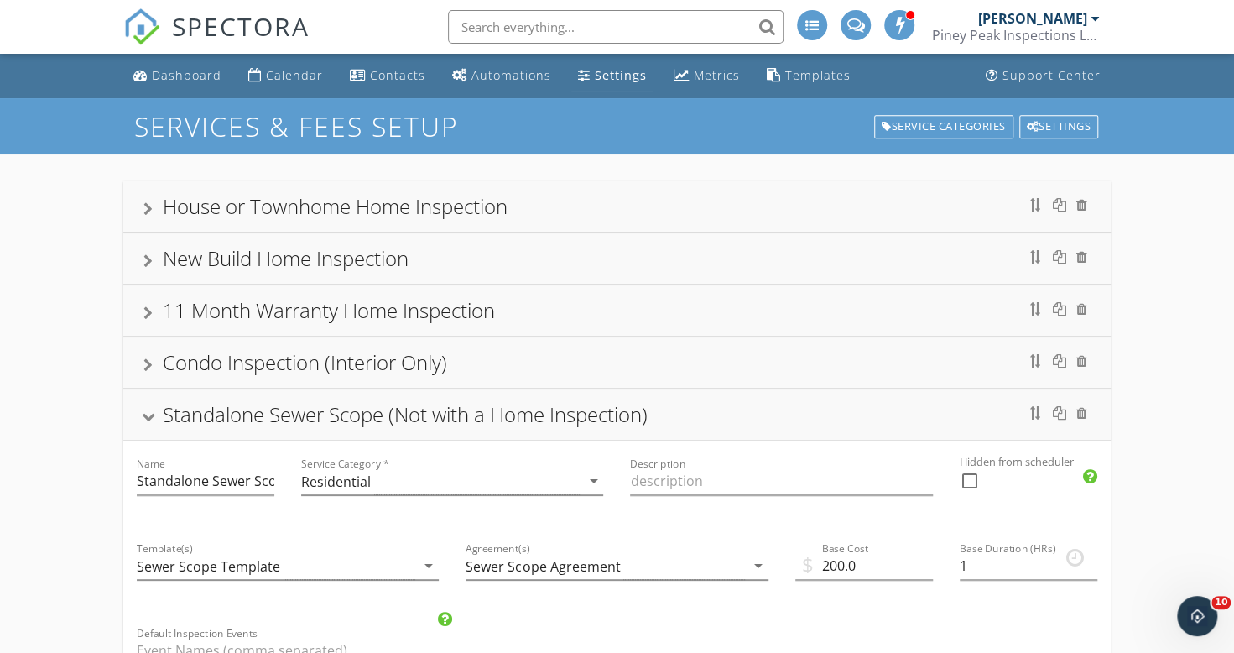
click at [168, 401] on div "Standalone Sewer Scope (Not with a Home Inspection)" at bounding box center [405, 414] width 485 height 28
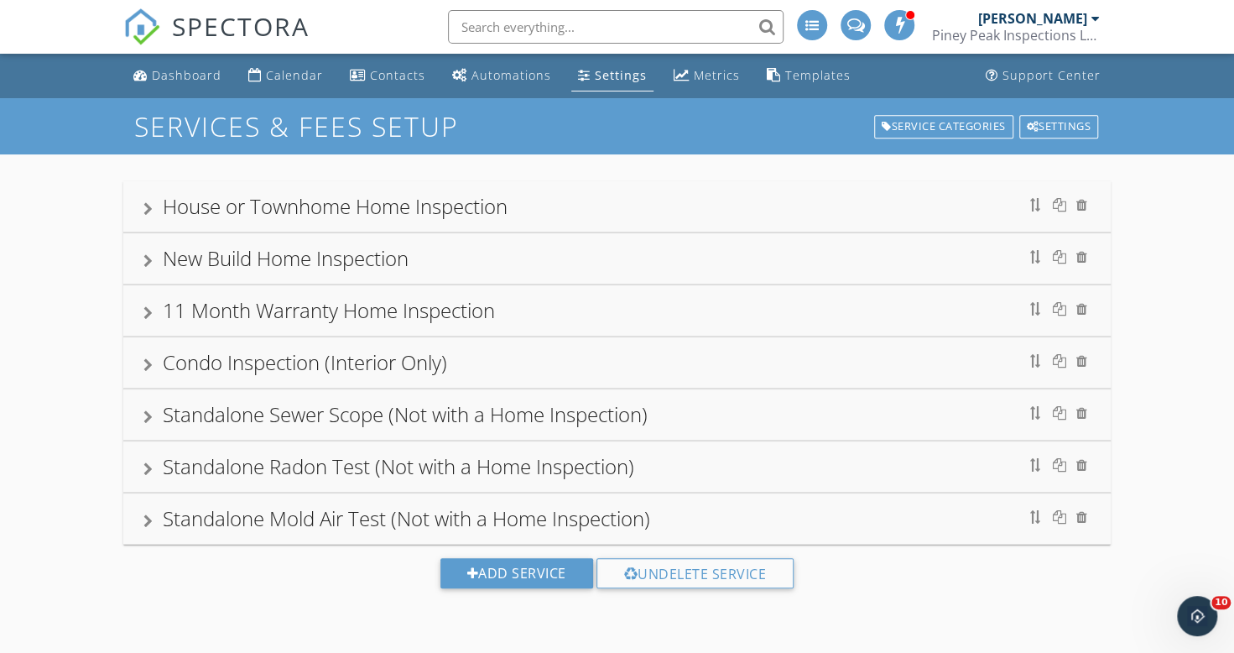
click at [482, 72] on div "Automations" at bounding box center [512, 75] width 80 height 16
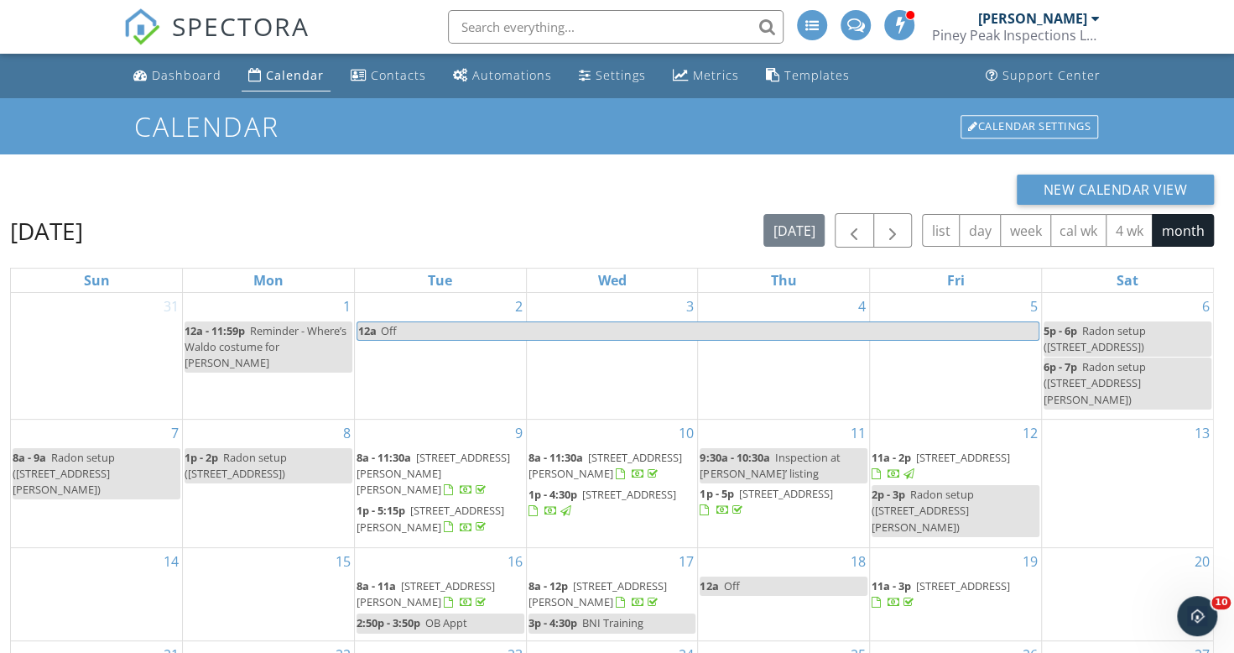
scroll to position [223, 0]
